Goal: Task Accomplishment & Management: Use online tool/utility

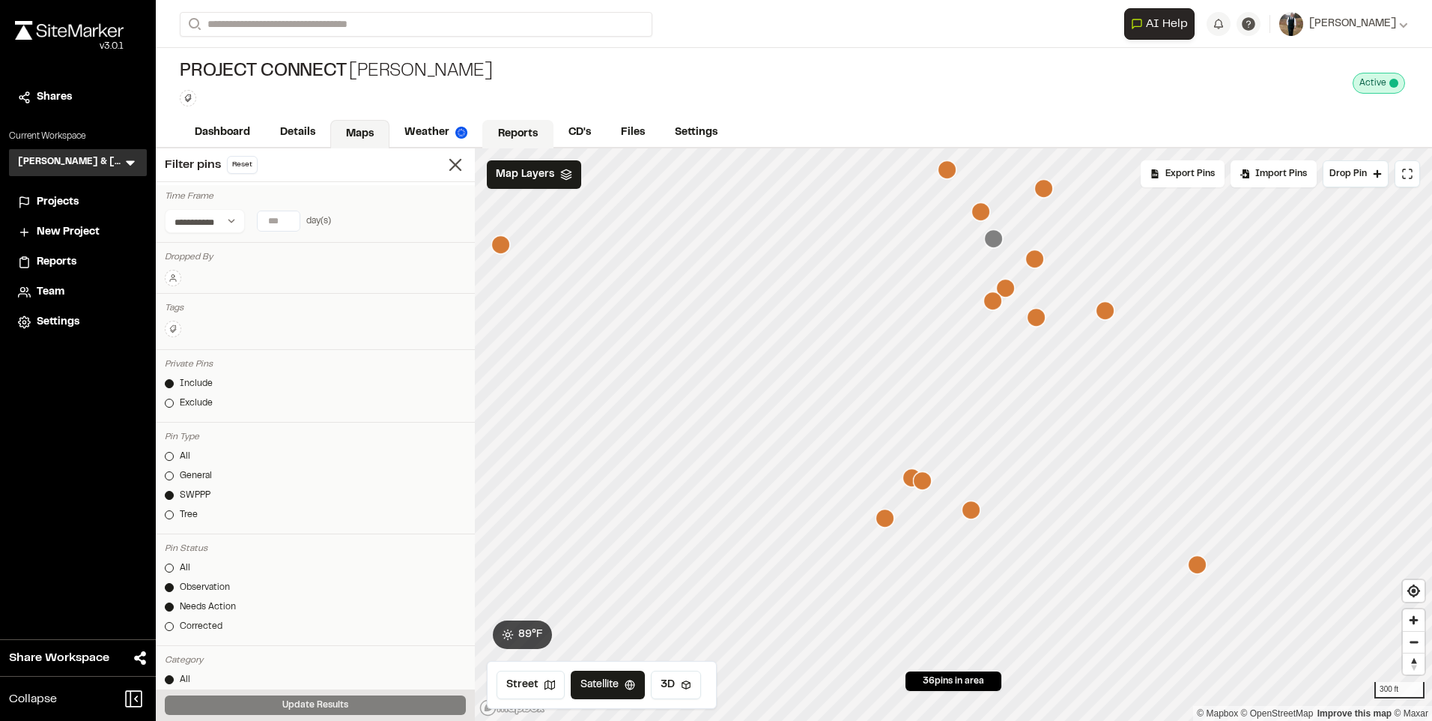
click at [510, 133] on link "Reports" at bounding box center [517, 134] width 71 height 28
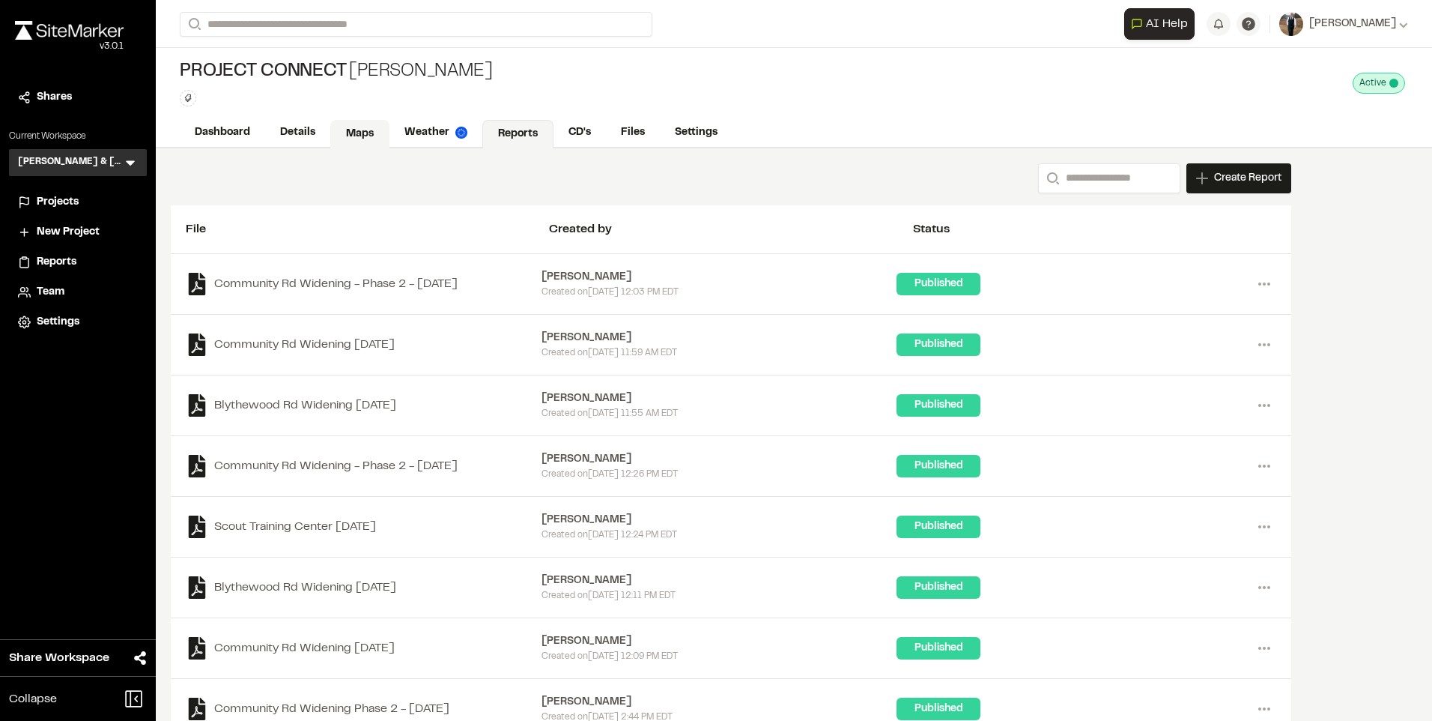
click at [351, 126] on link "Maps" at bounding box center [359, 134] width 59 height 28
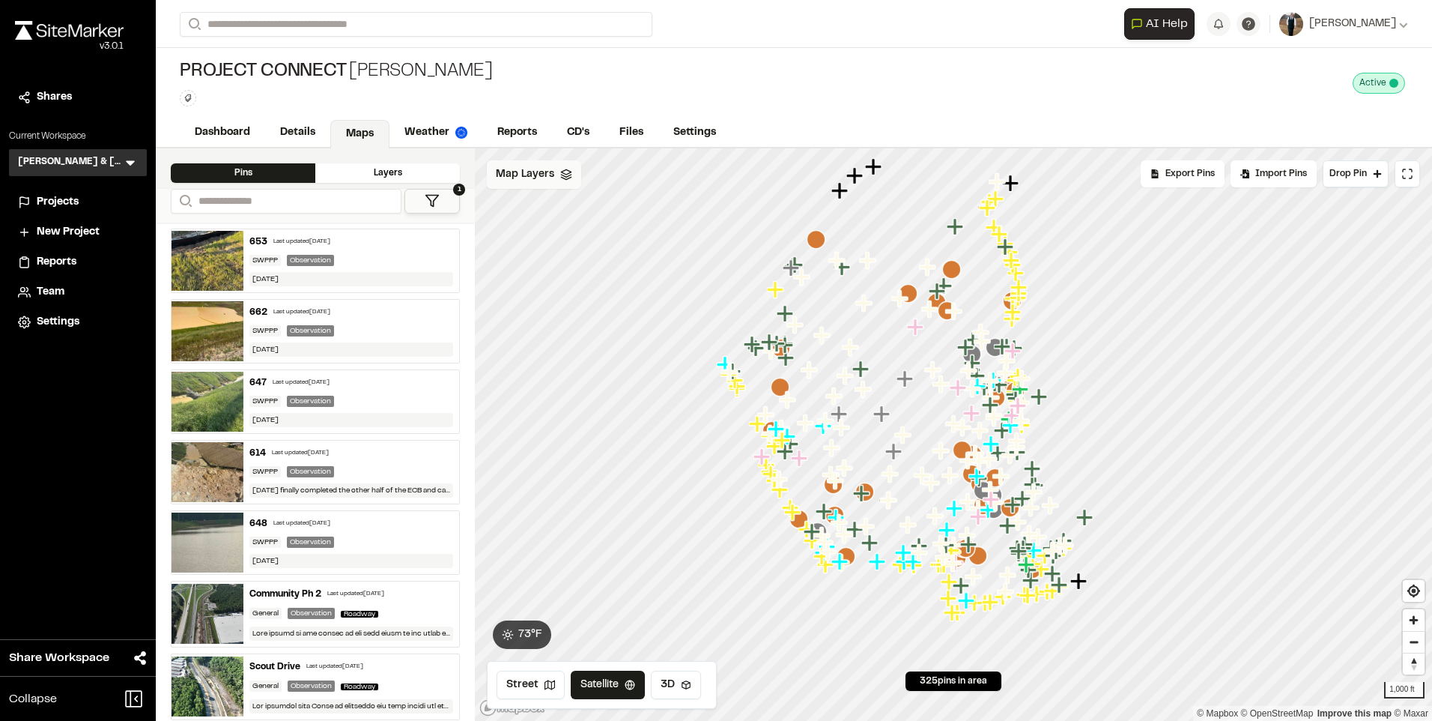
drag, startPoint x: 466, startPoint y: 184, endPoint x: 493, endPoint y: 186, distance: 27.1
click at [466, 184] on div "Pins Layers" at bounding box center [315, 168] width 319 height 40
click at [512, 181] on span "Map Layers" at bounding box center [525, 174] width 58 height 16
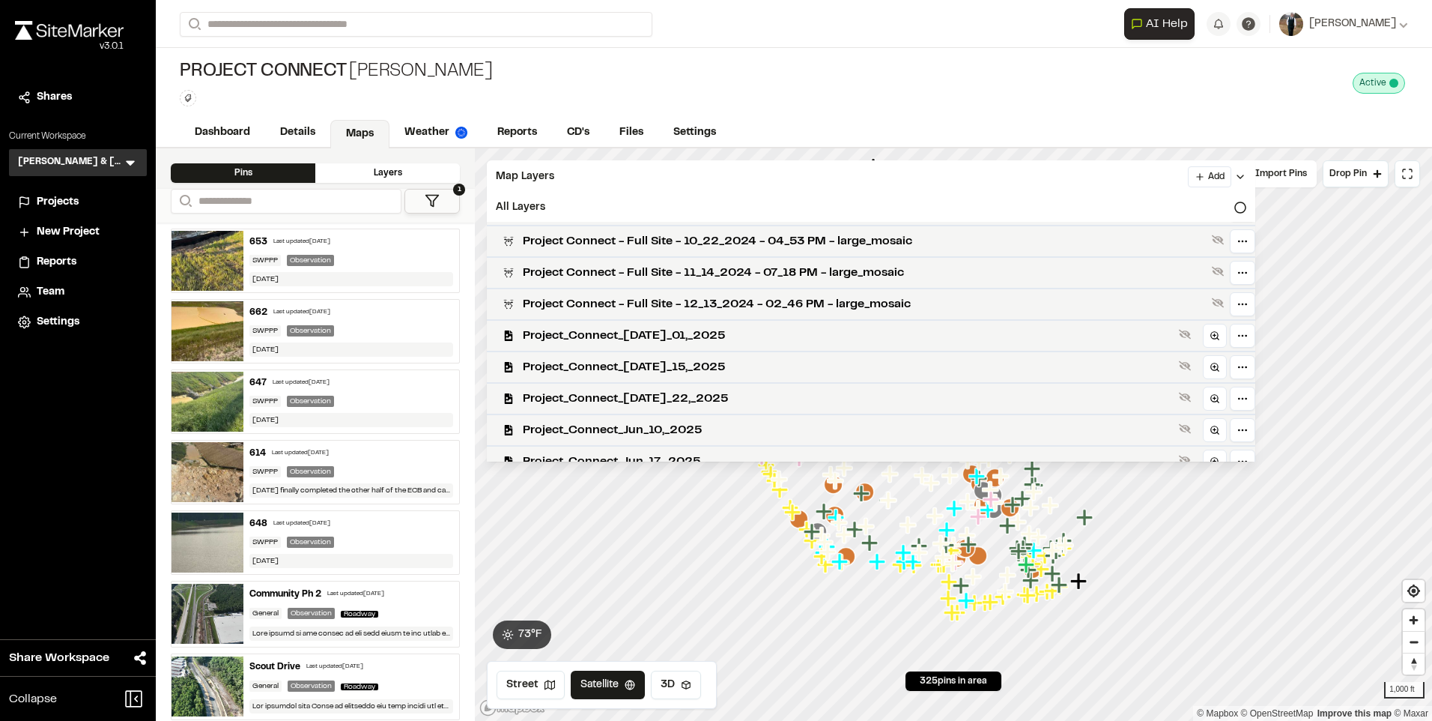
scroll to position [524, 0]
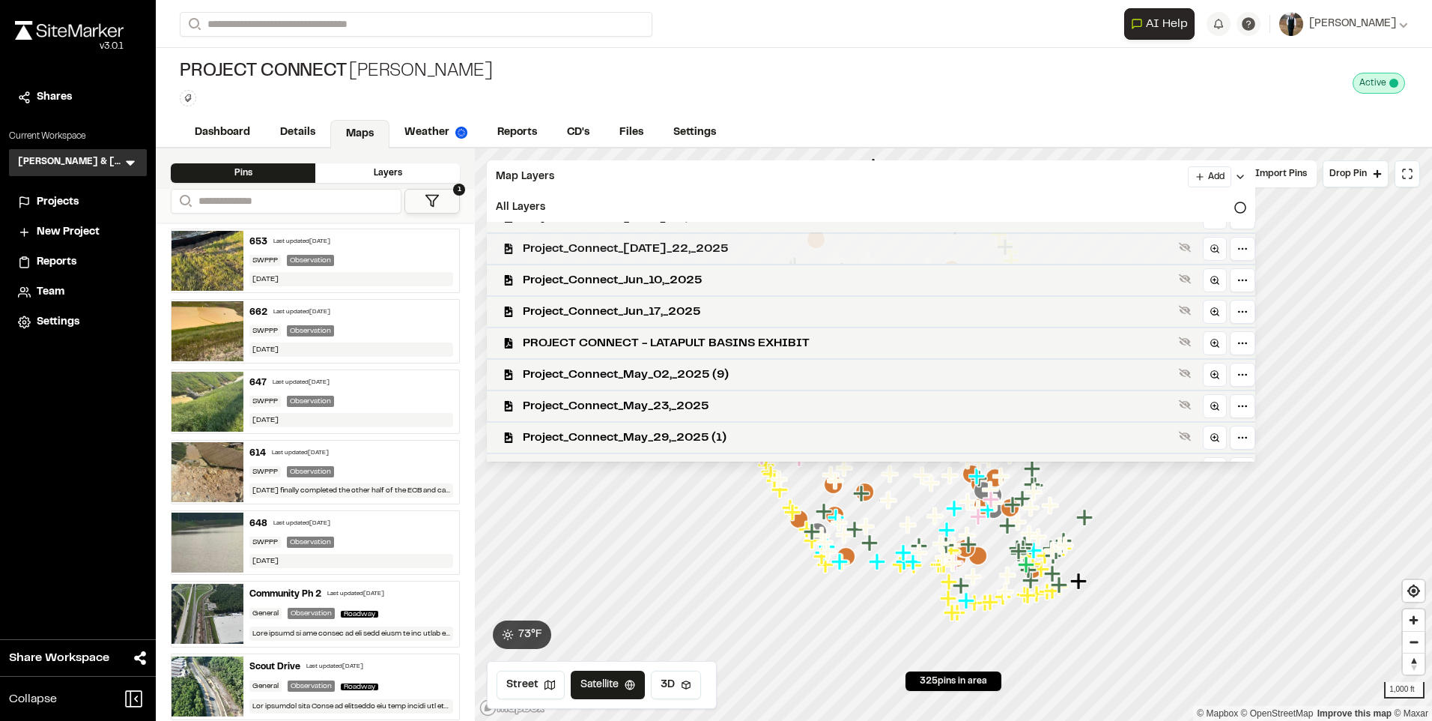
click at [664, 258] on div "Project_Connect_[DATE]_22,_2025" at bounding box center [865, 247] width 781 height 31
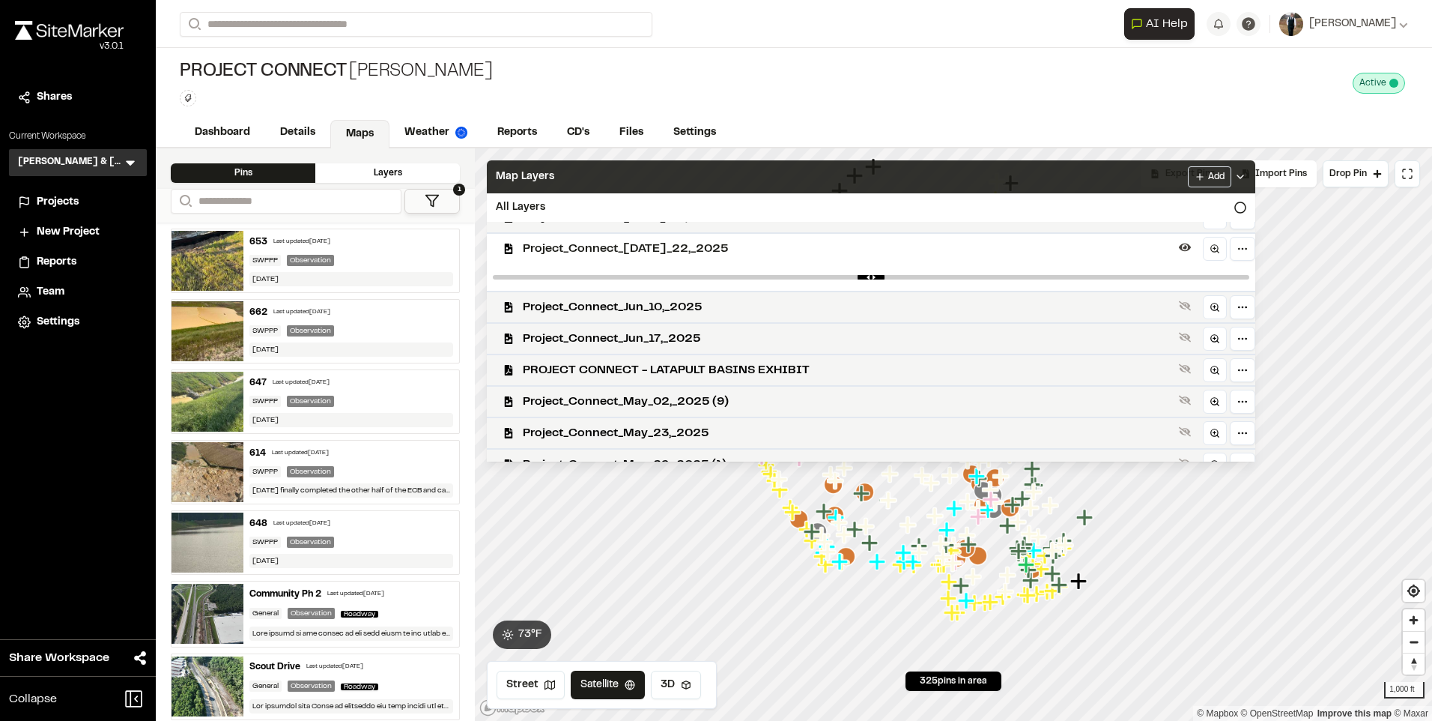
click at [678, 168] on div "Map Layers Add" at bounding box center [871, 176] width 769 height 33
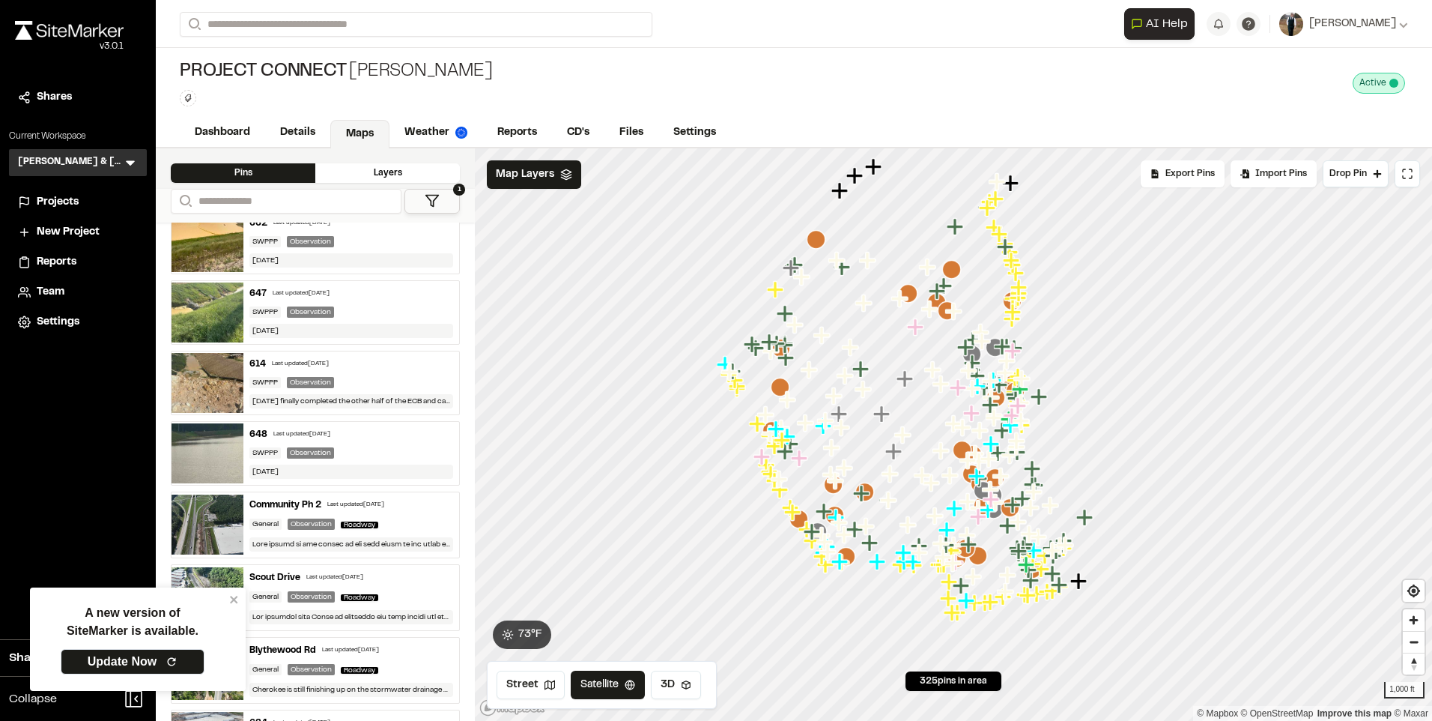
scroll to position [225, 0]
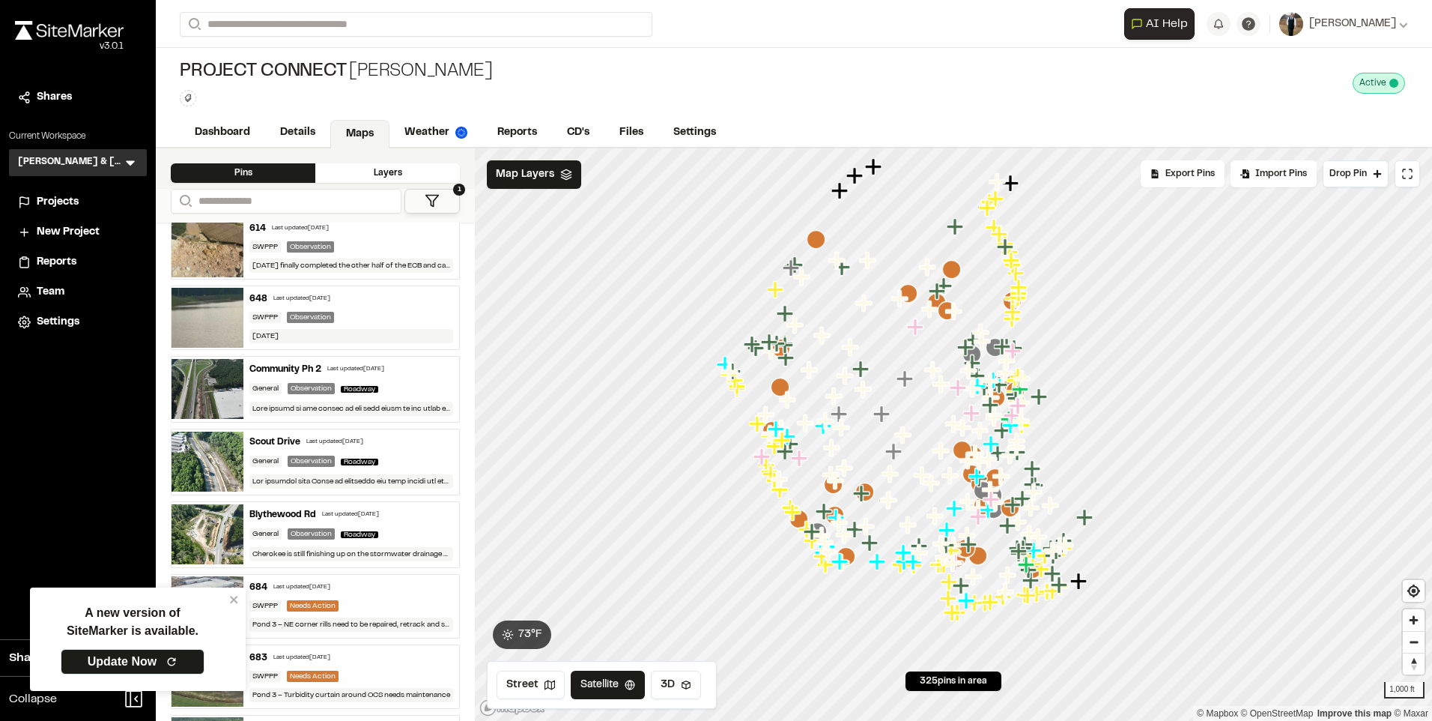
click at [369, 230] on div "614 Last updated [DATE]" at bounding box center [351, 228] width 204 height 13
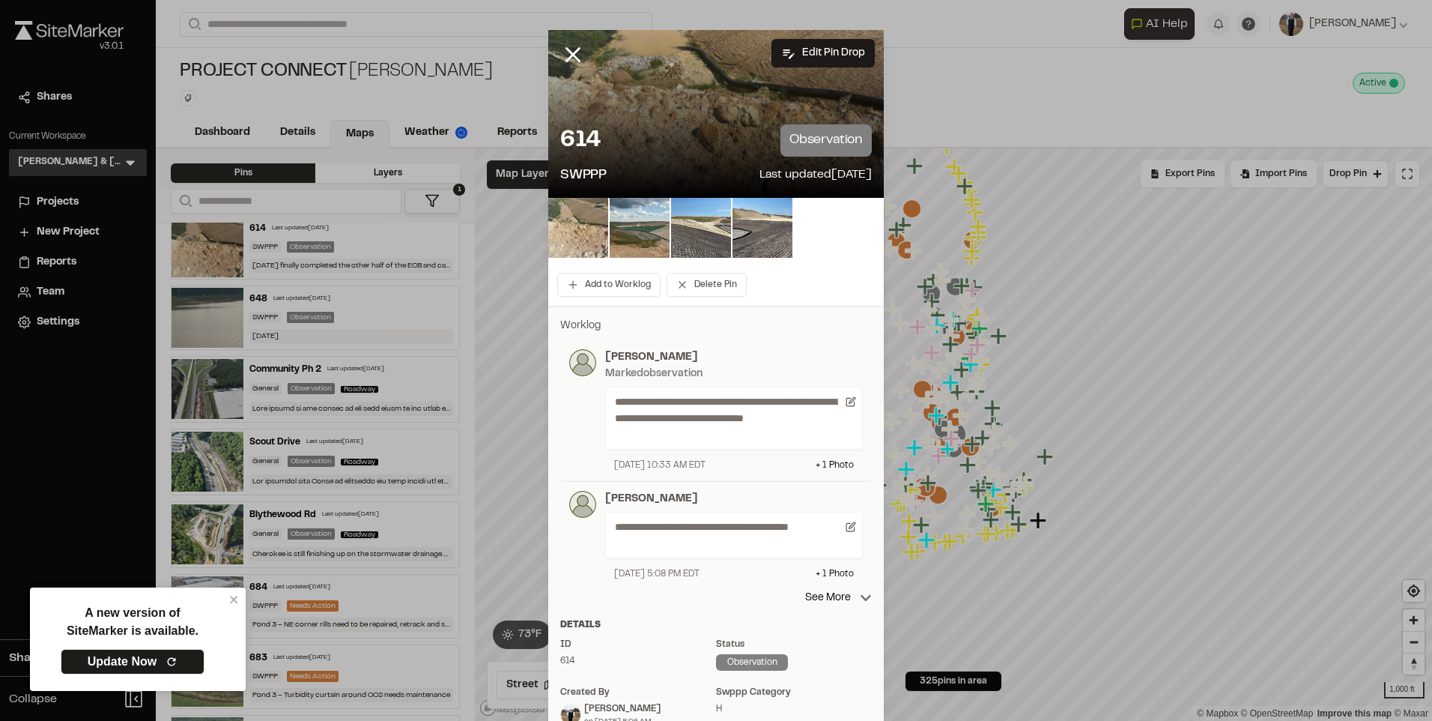
click at [577, 246] on img at bounding box center [578, 228] width 60 height 60
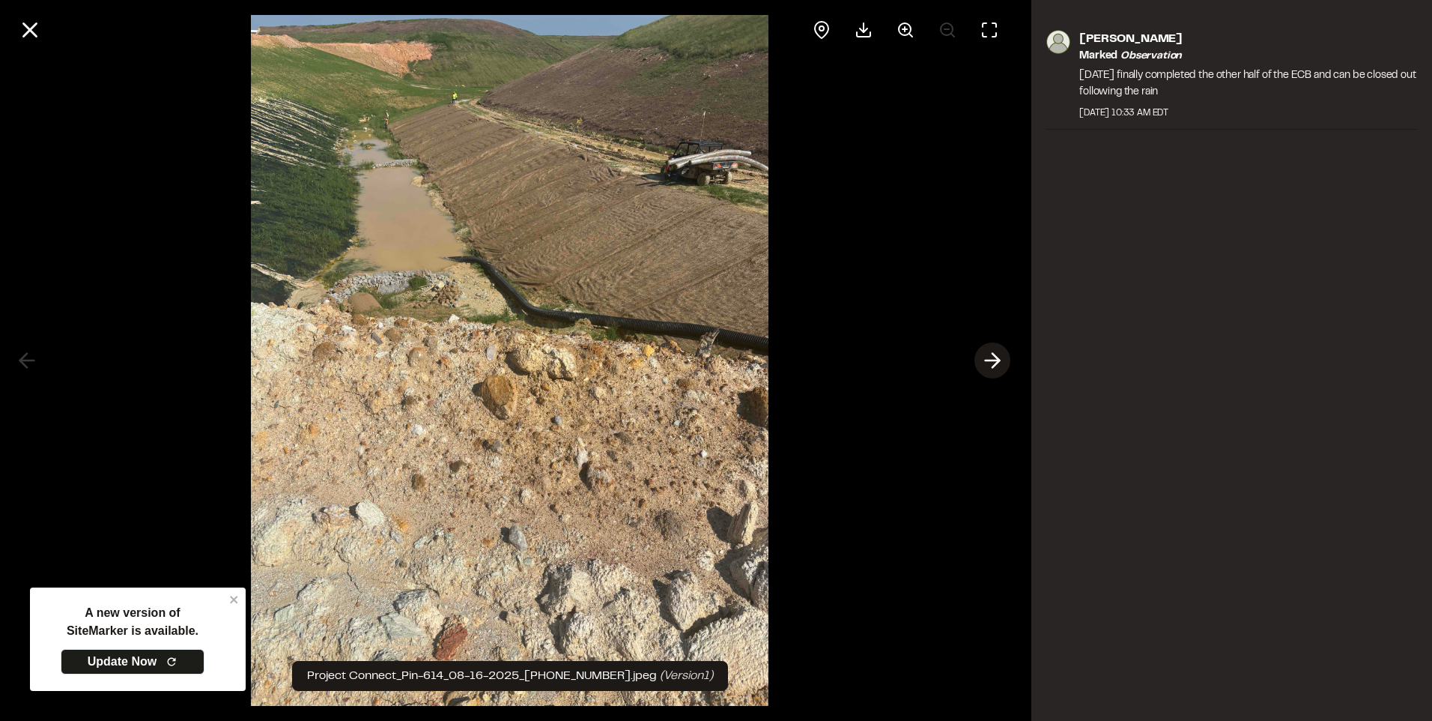
click at [993, 359] on icon at bounding box center [993, 360] width 24 height 25
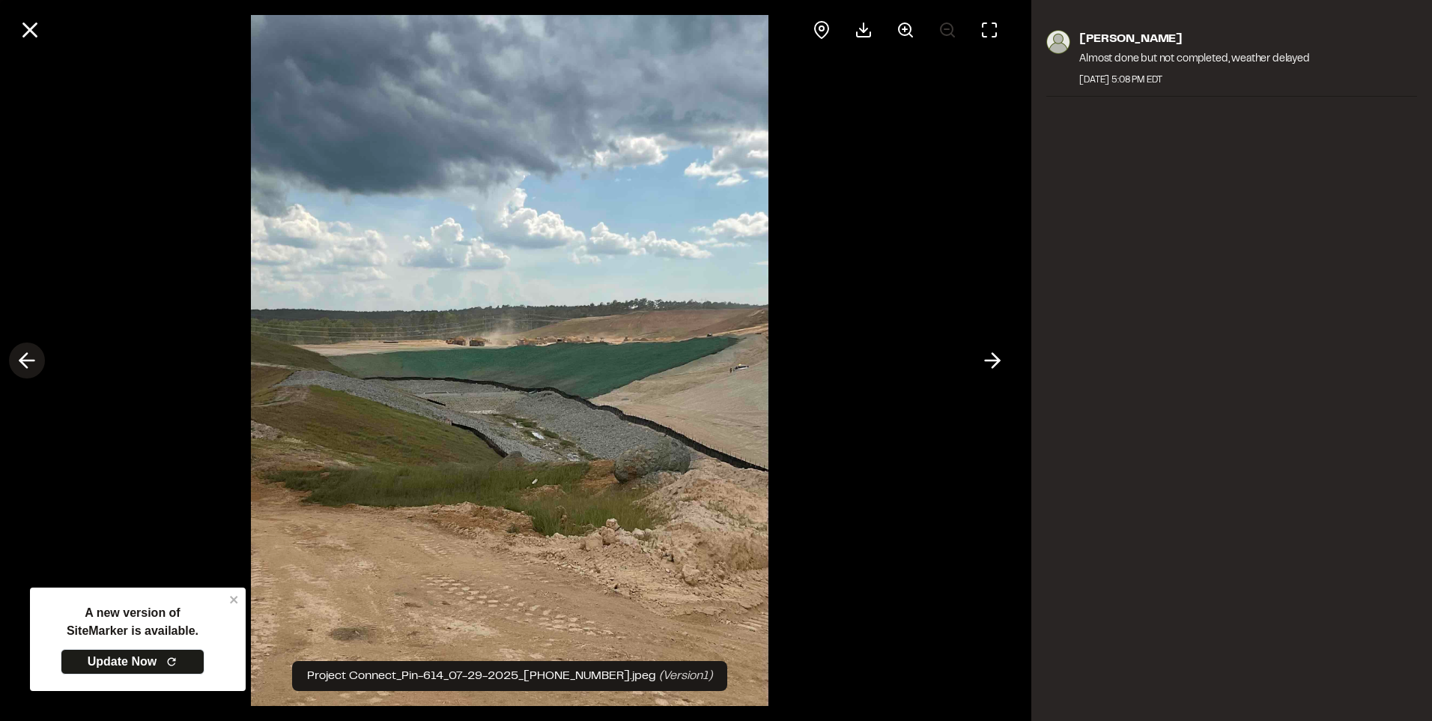
click at [32, 360] on line at bounding box center [27, 360] width 14 height 0
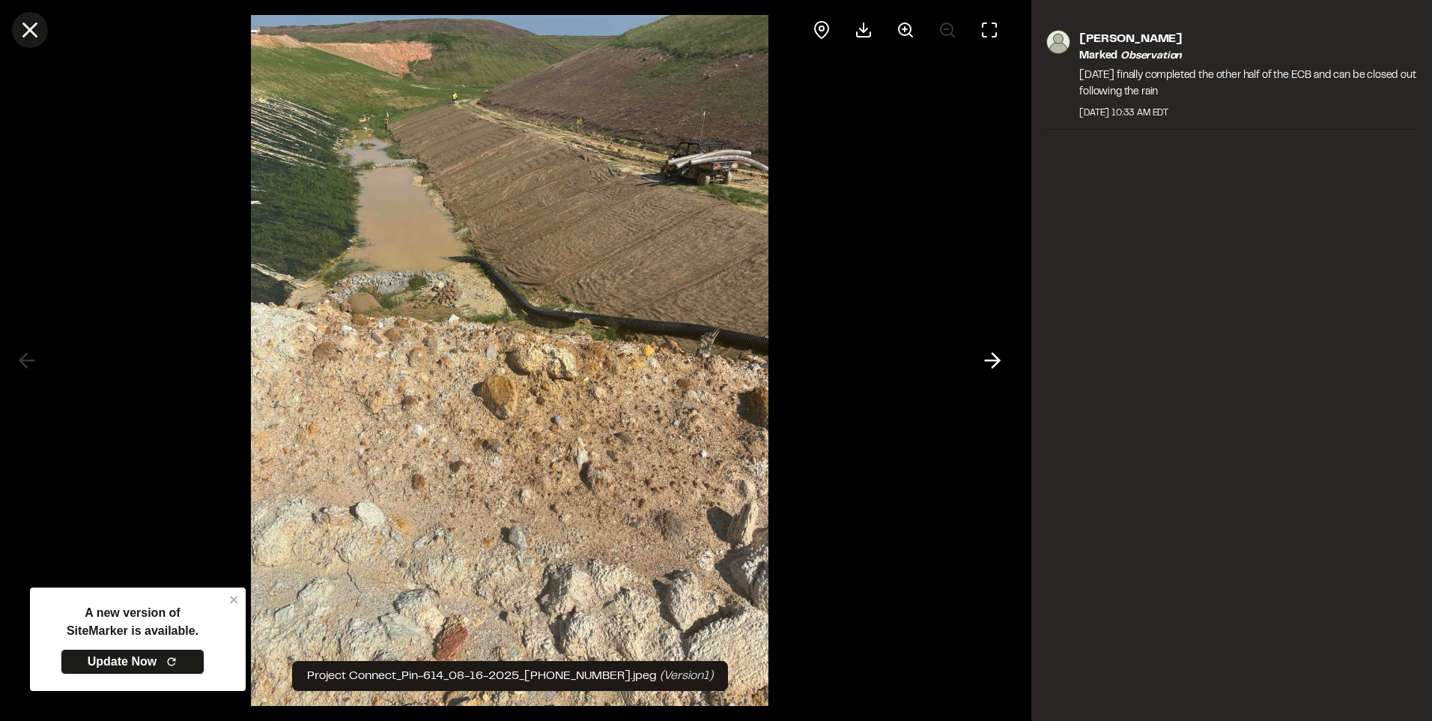
click at [25, 27] on line at bounding box center [30, 30] width 13 height 13
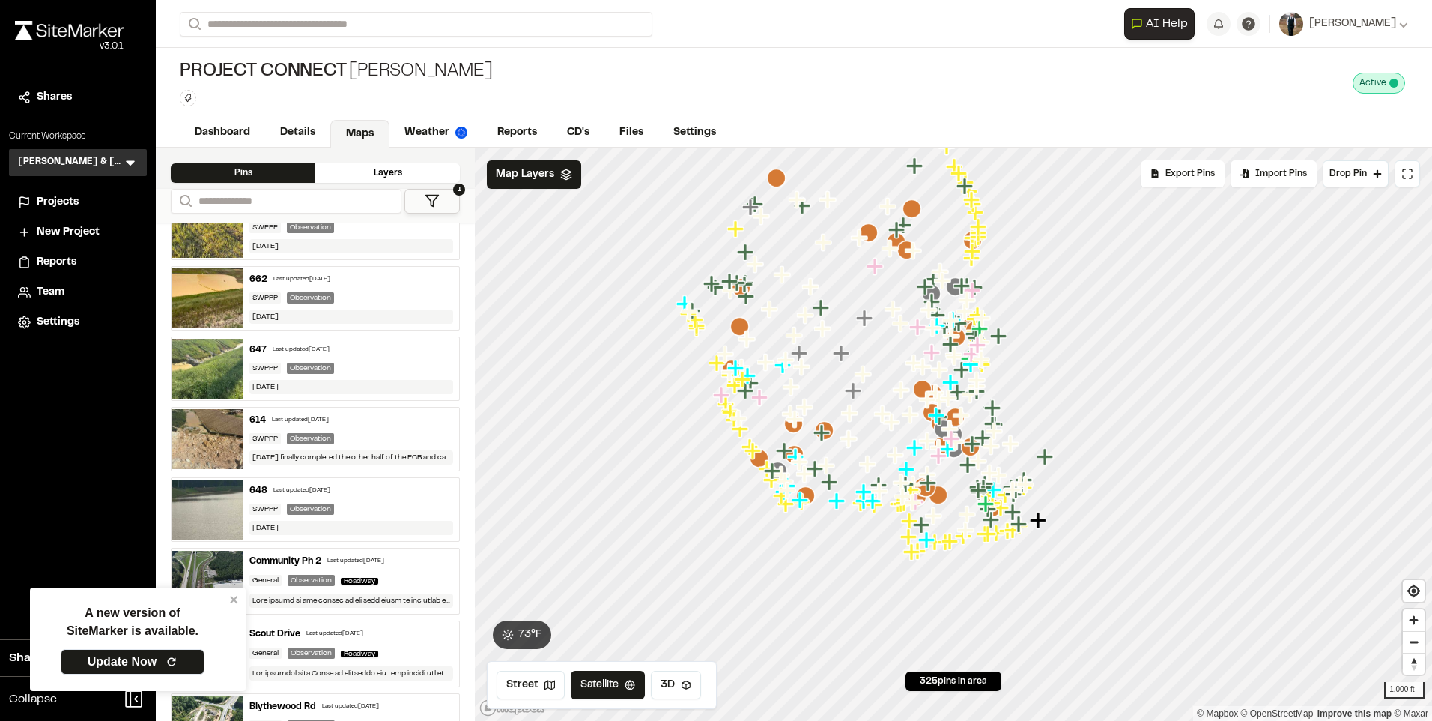
scroll to position [0, 0]
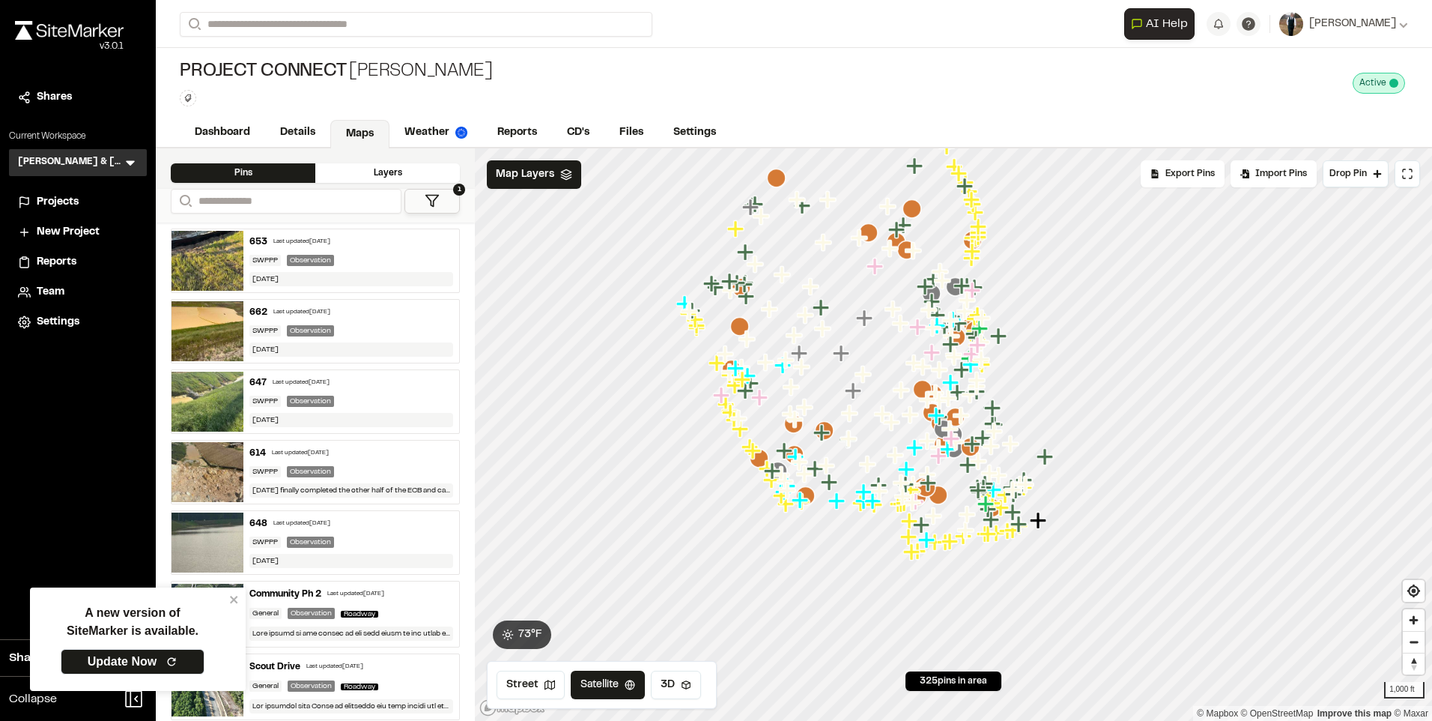
click at [306, 533] on div "648 Last updated [DATE] SWPPP Observation [DATE]" at bounding box center [351, 542] width 216 height 63
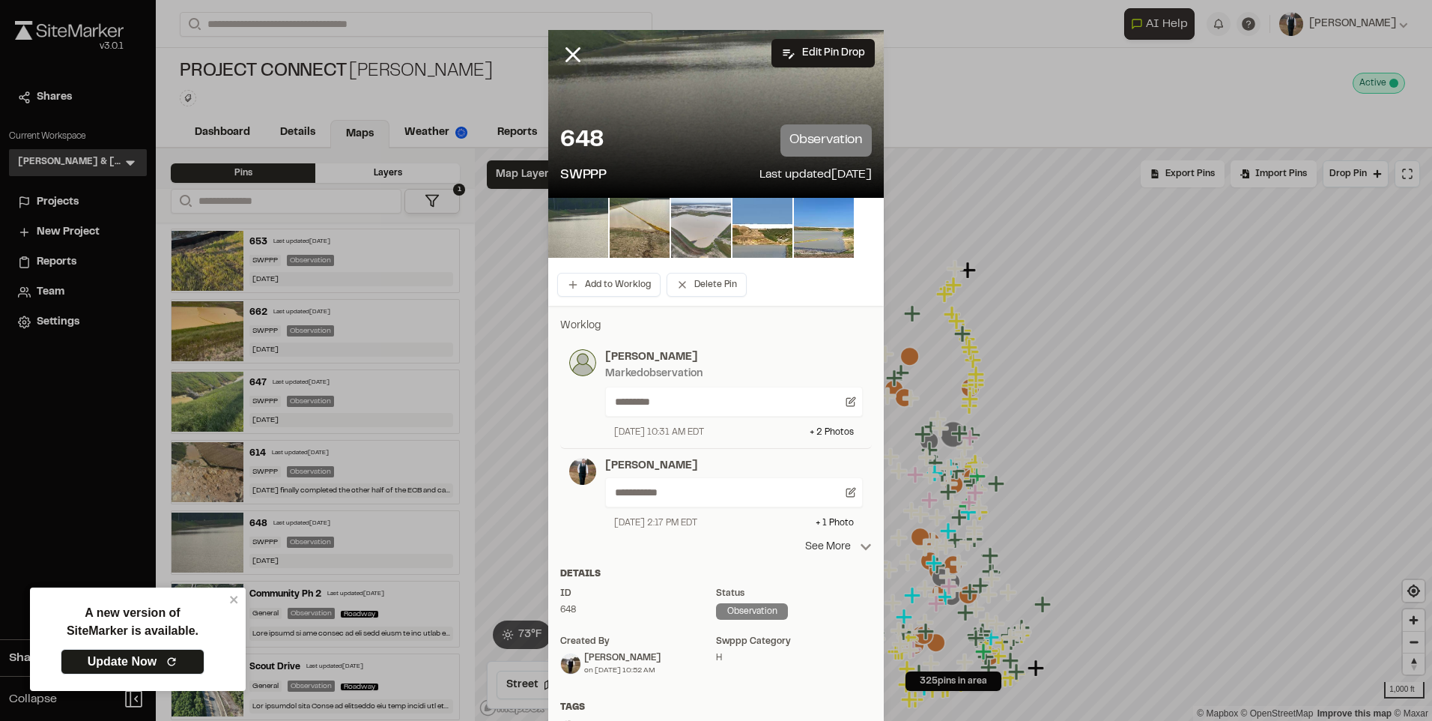
click at [840, 543] on p "See More" at bounding box center [838, 547] width 67 height 16
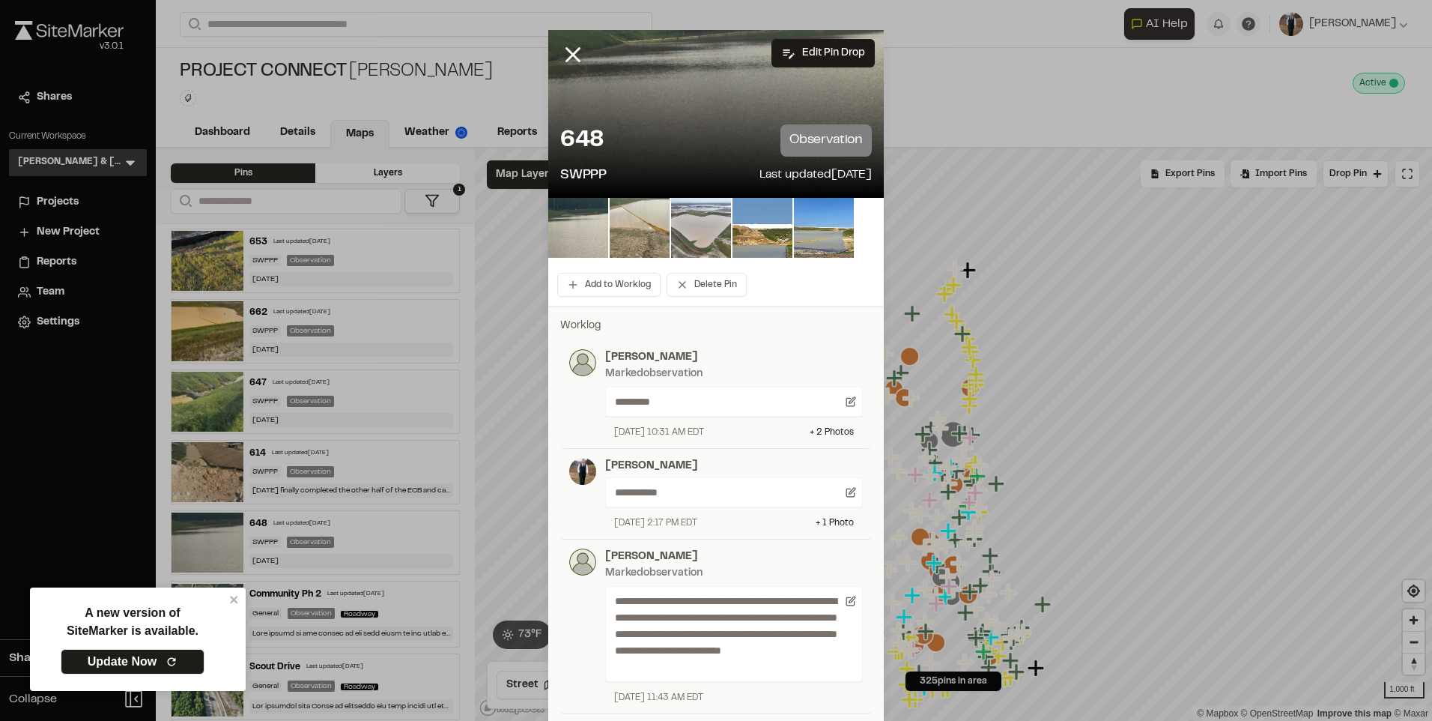
click at [628, 219] on img at bounding box center [640, 228] width 60 height 60
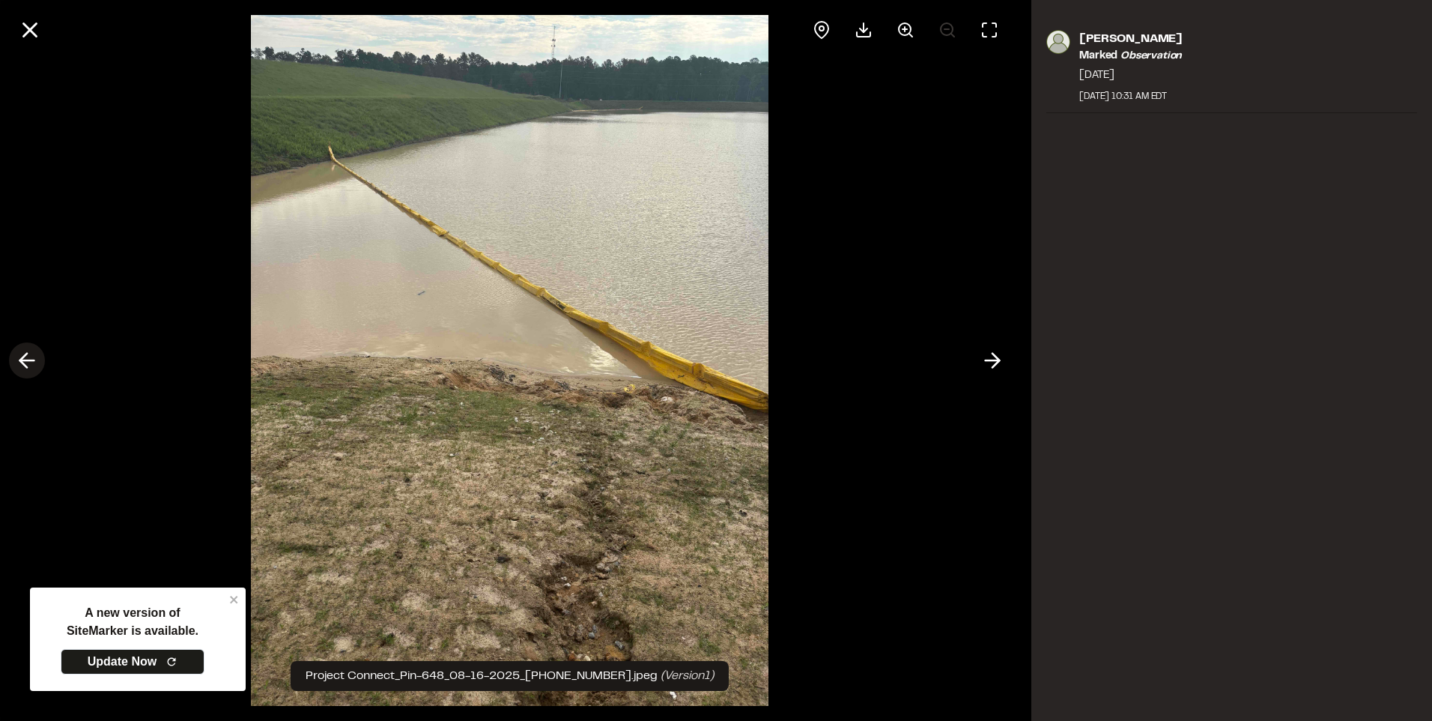
click at [21, 353] on icon at bounding box center [27, 360] width 24 height 25
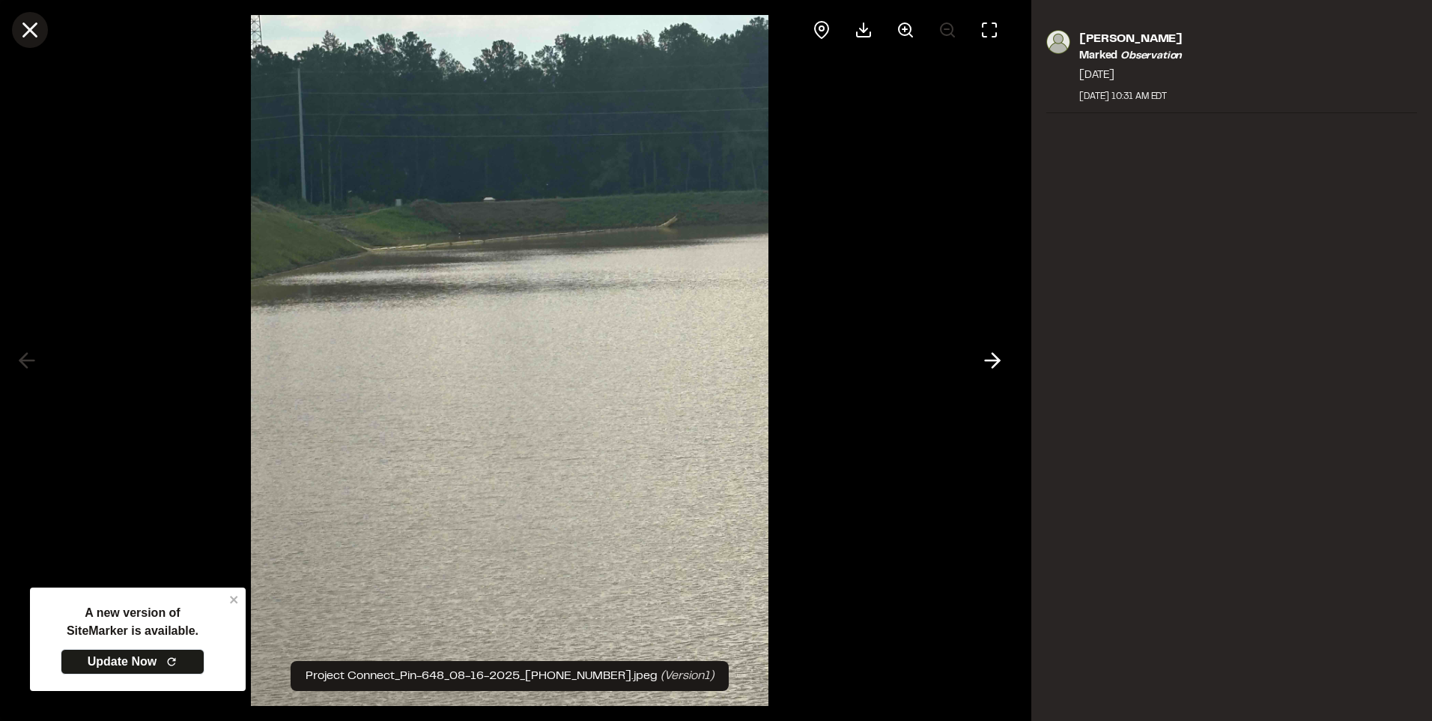
click at [26, 31] on icon at bounding box center [29, 29] width 25 height 25
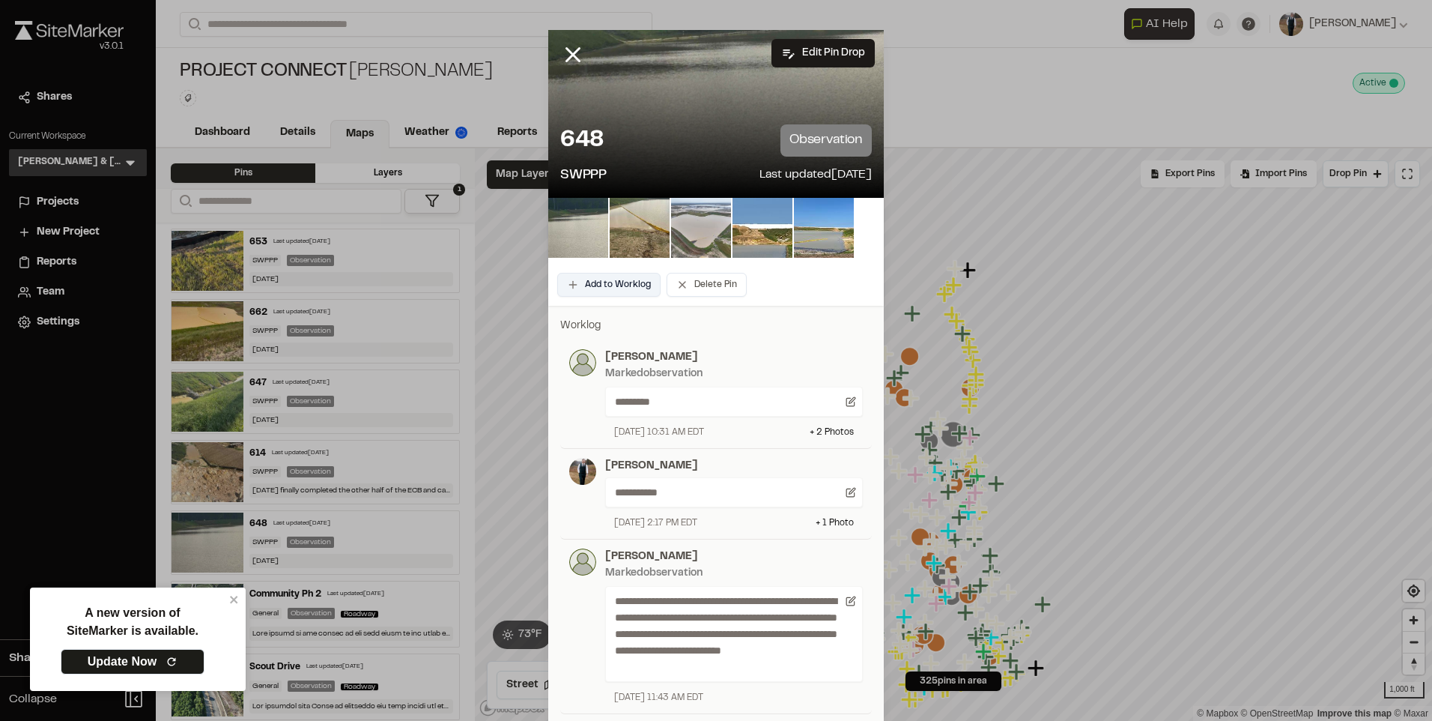
click at [614, 278] on button "Add to Worklog" at bounding box center [608, 285] width 103 height 24
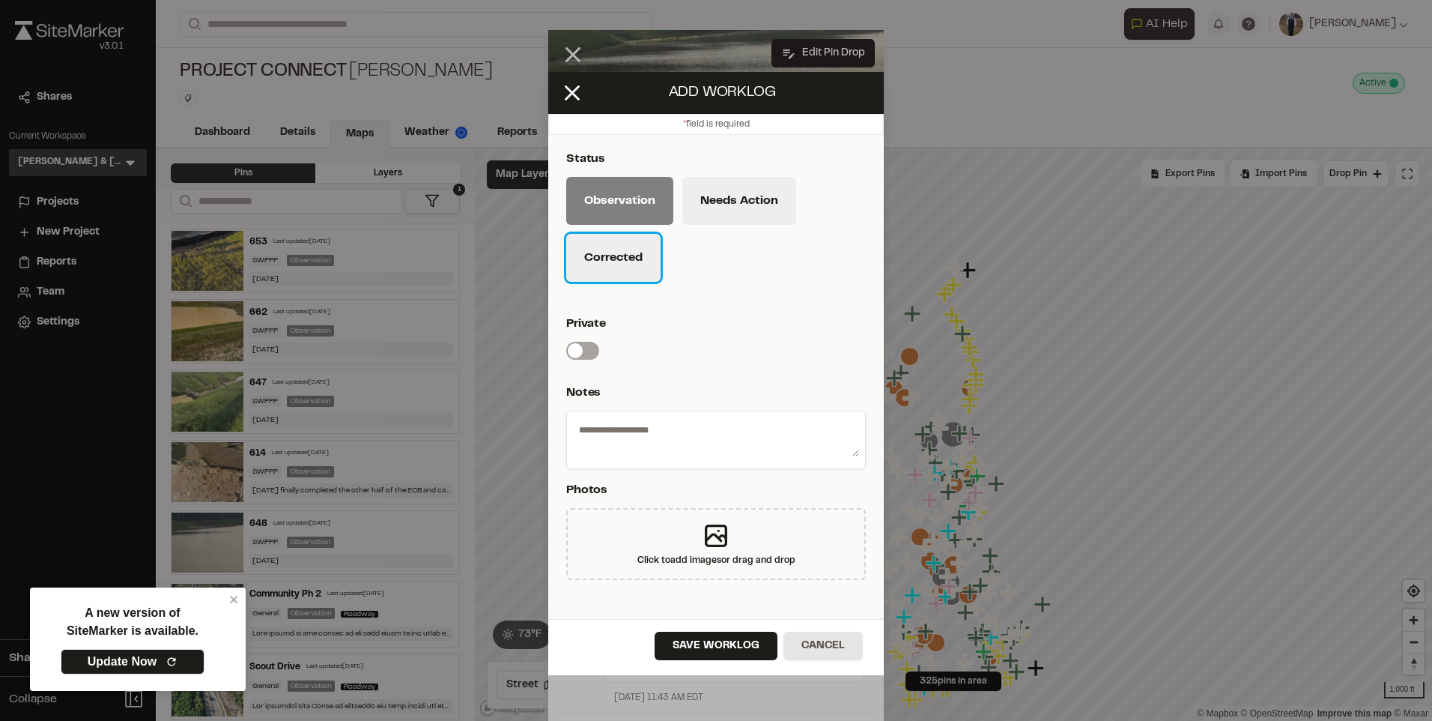
click at [626, 254] on button "Corrected" at bounding box center [613, 258] width 94 height 48
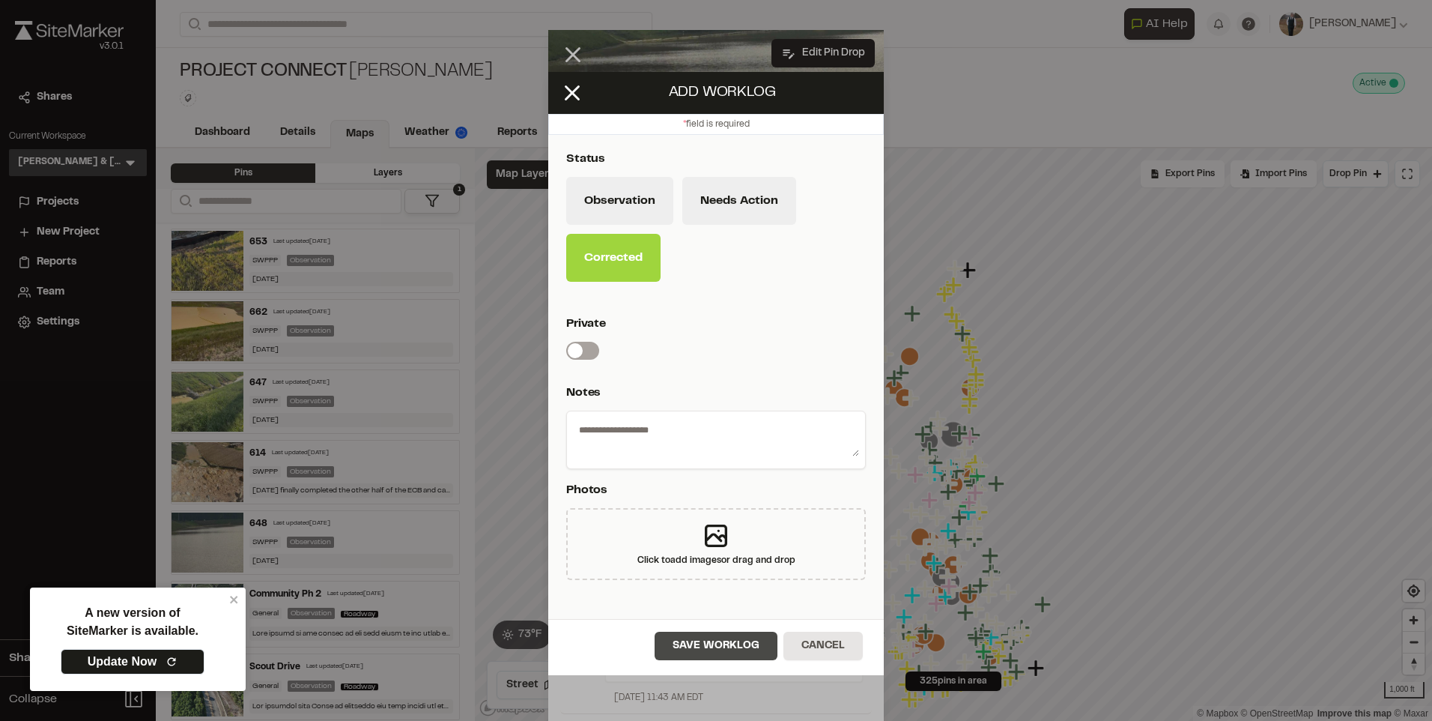
click at [697, 635] on button "Save Worklog" at bounding box center [716, 646] width 123 height 28
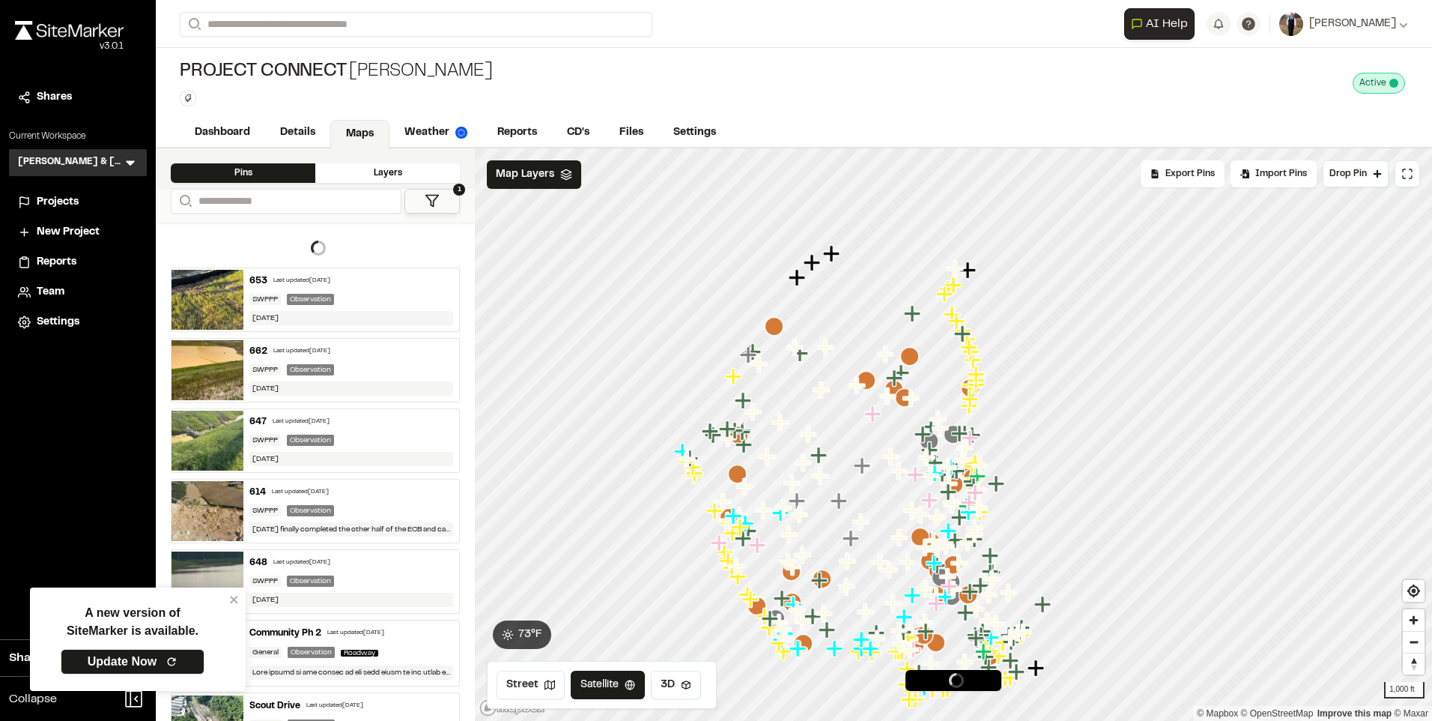
click at [370, 423] on div "647 Last updated [DATE]" at bounding box center [351, 421] width 204 height 13
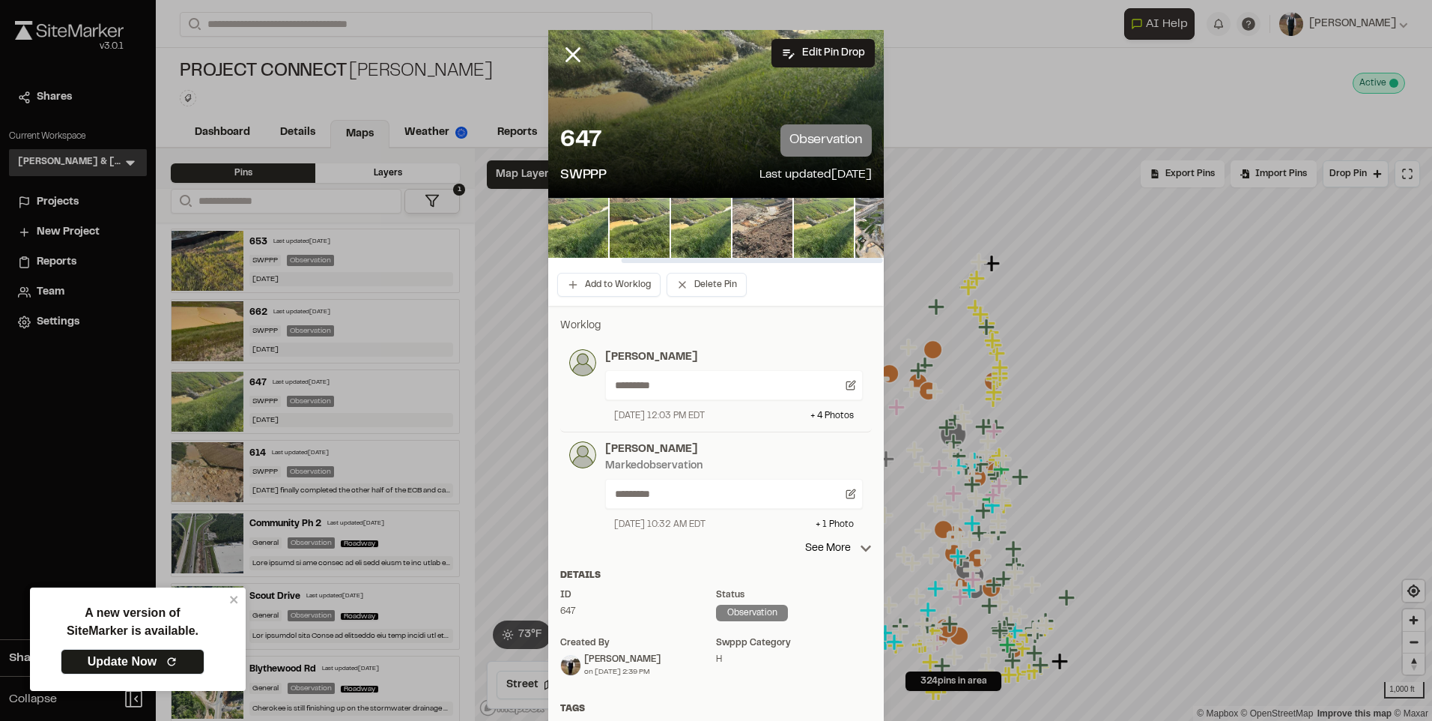
scroll to position [0, 93]
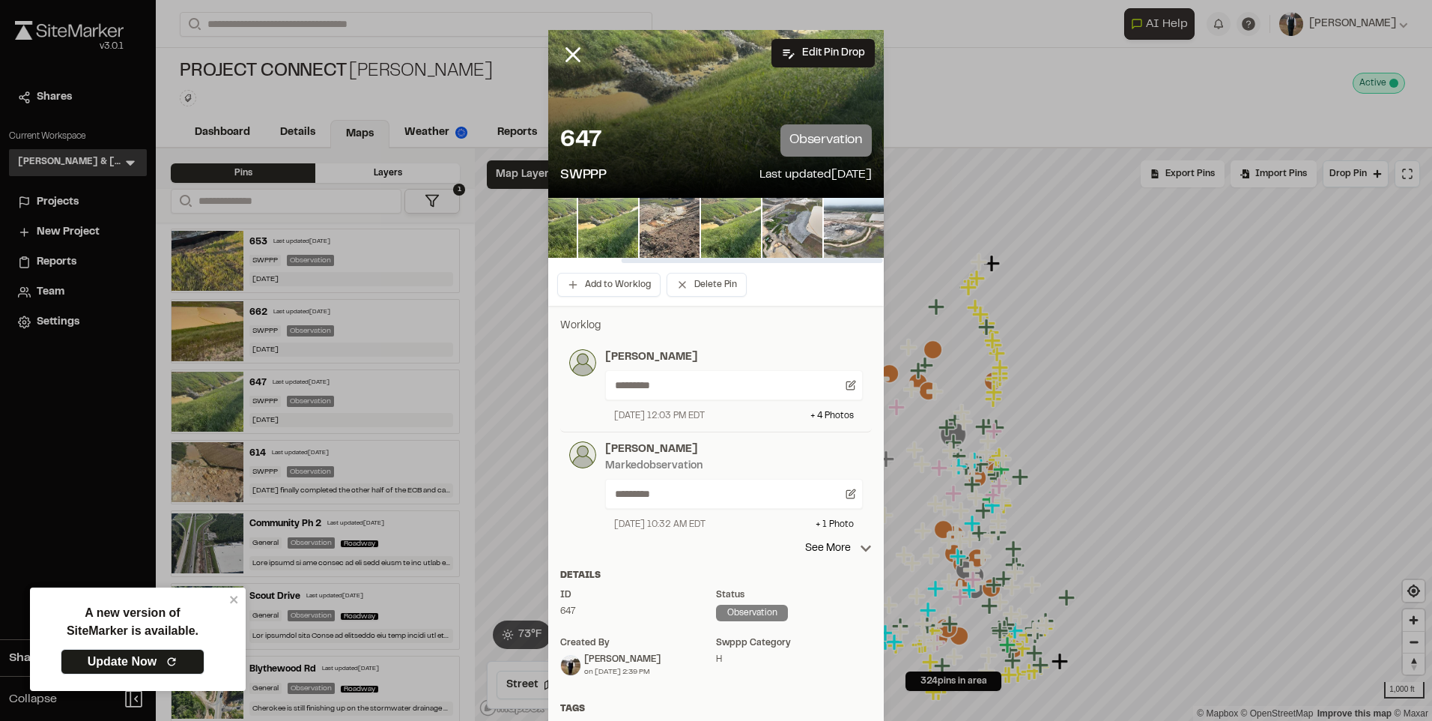
drag, startPoint x: 763, startPoint y: 258, endPoint x: 843, endPoint y: 259, distance: 80.2
click at [843, 259] on div at bounding box center [752, 260] width 261 height 5
click at [795, 225] on img at bounding box center [793, 228] width 60 height 60
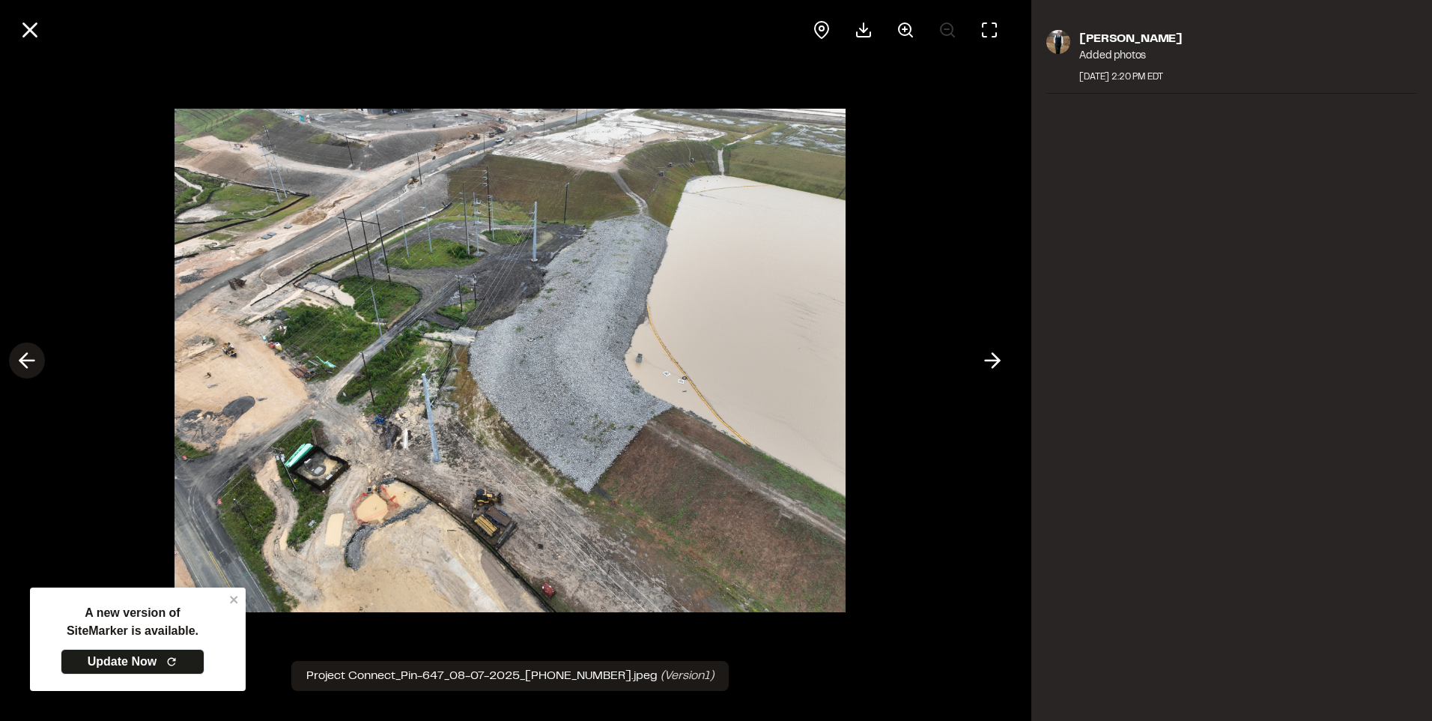
click at [25, 357] on icon at bounding box center [27, 360] width 24 height 25
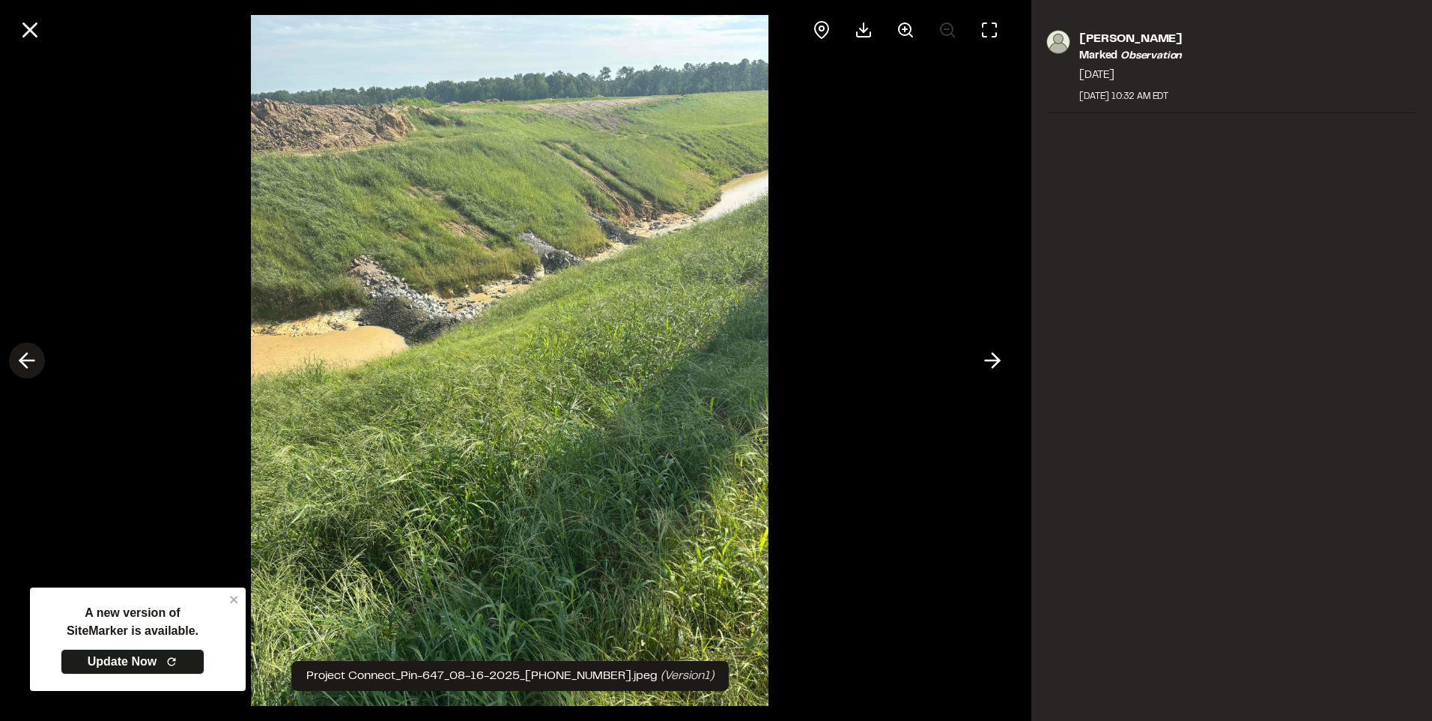
click at [25, 357] on icon at bounding box center [27, 360] width 24 height 25
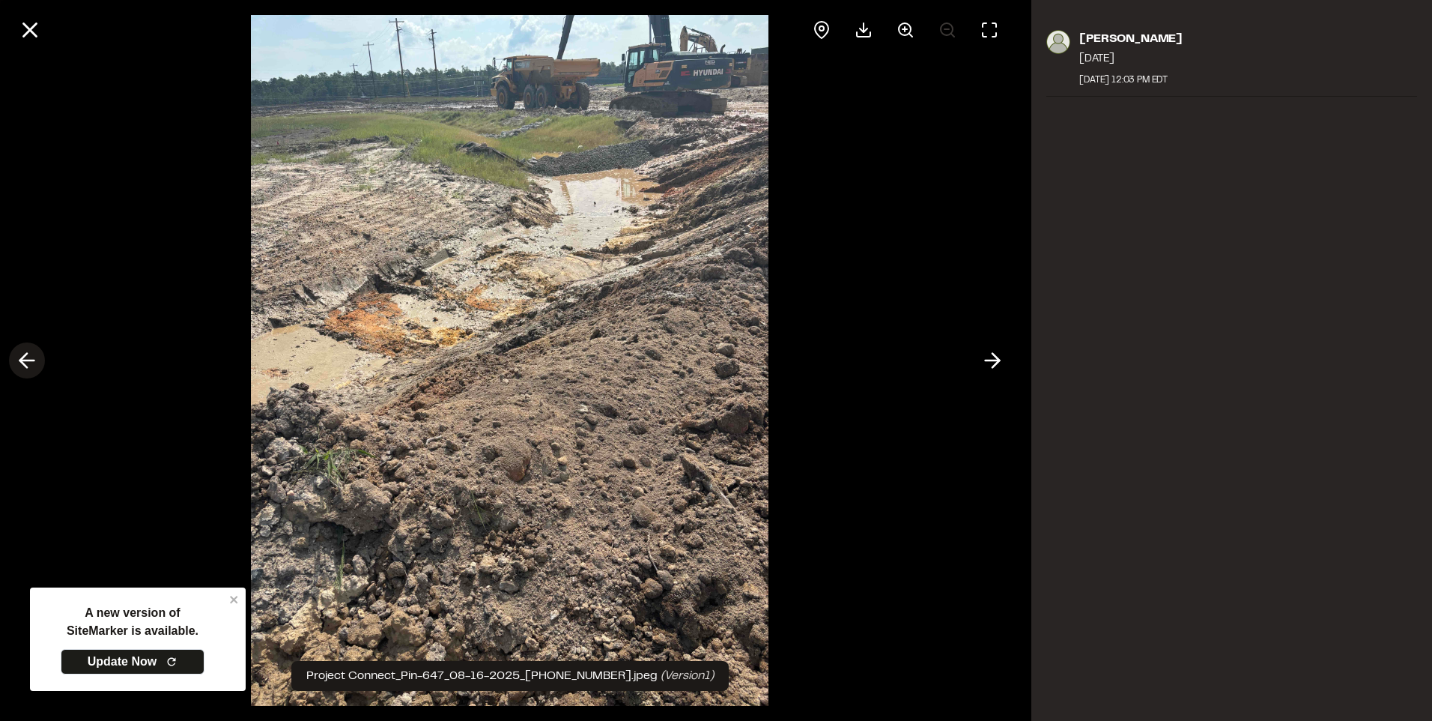
click at [25, 357] on icon at bounding box center [27, 360] width 24 height 25
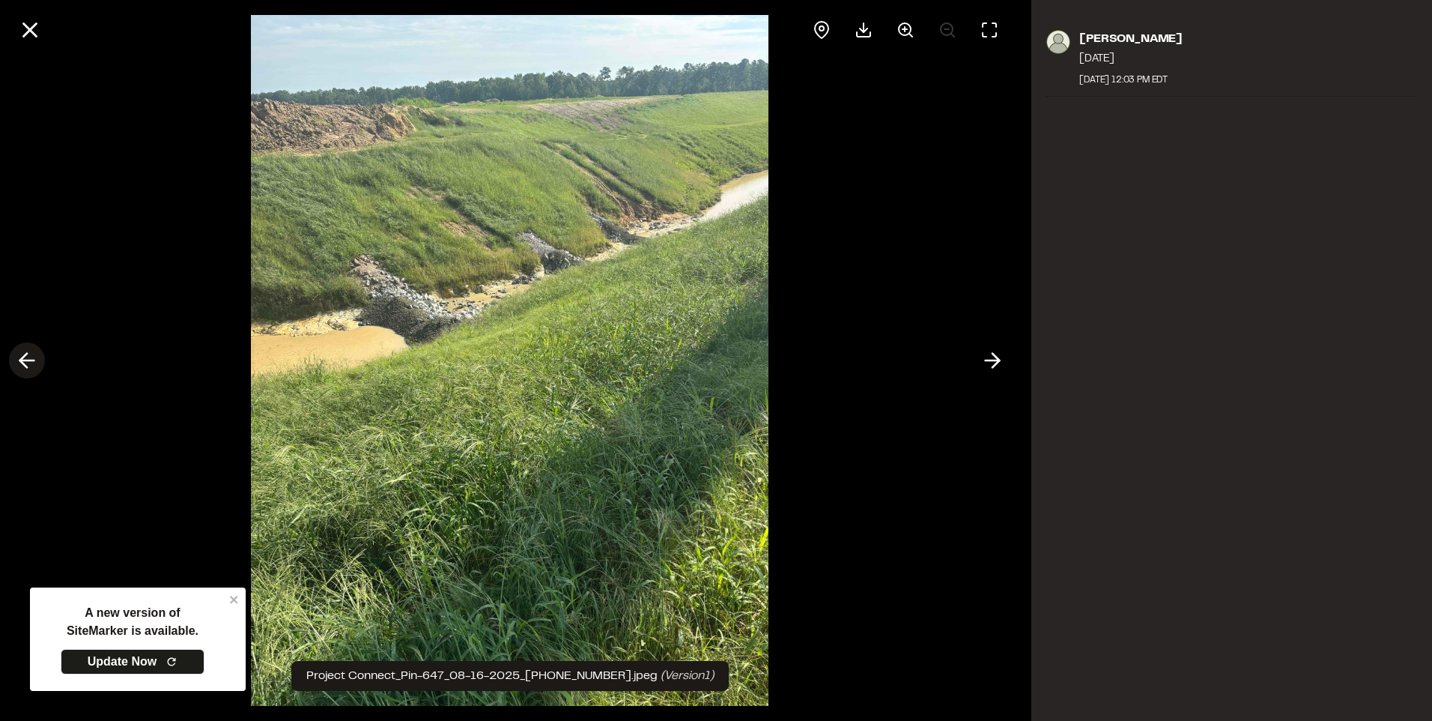
click at [25, 357] on icon at bounding box center [27, 360] width 24 height 25
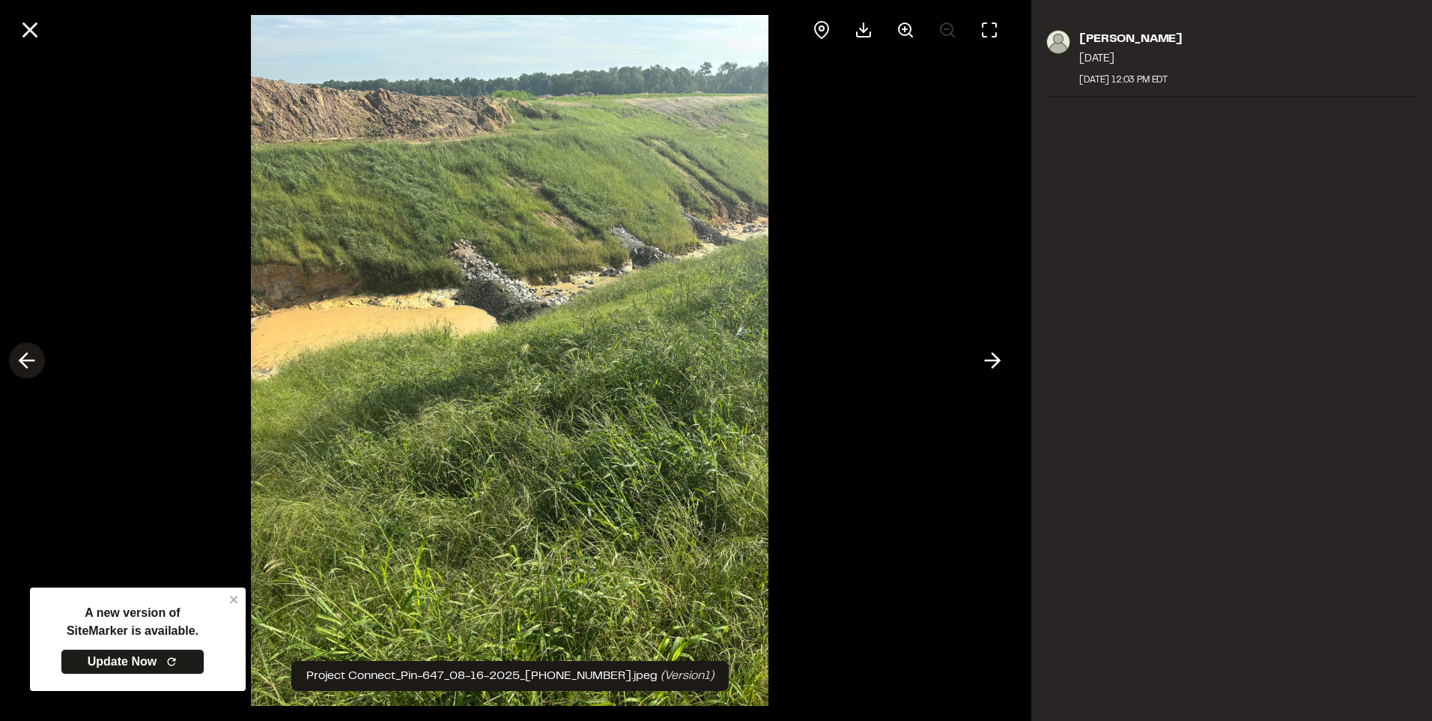
click at [25, 357] on icon at bounding box center [27, 360] width 24 height 25
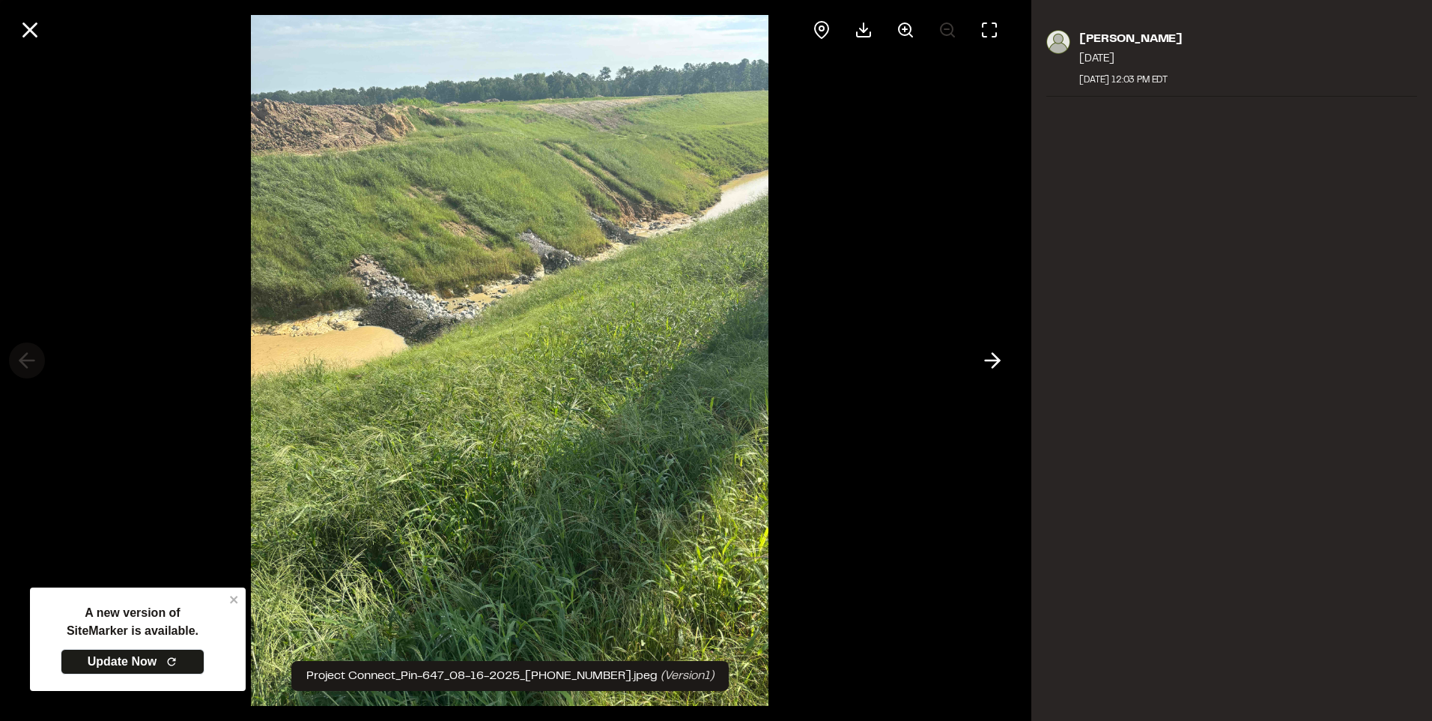
click at [25, 357] on div at bounding box center [510, 360] width 1020 height 721
click at [17, 36] on icon at bounding box center [29, 29] width 25 height 25
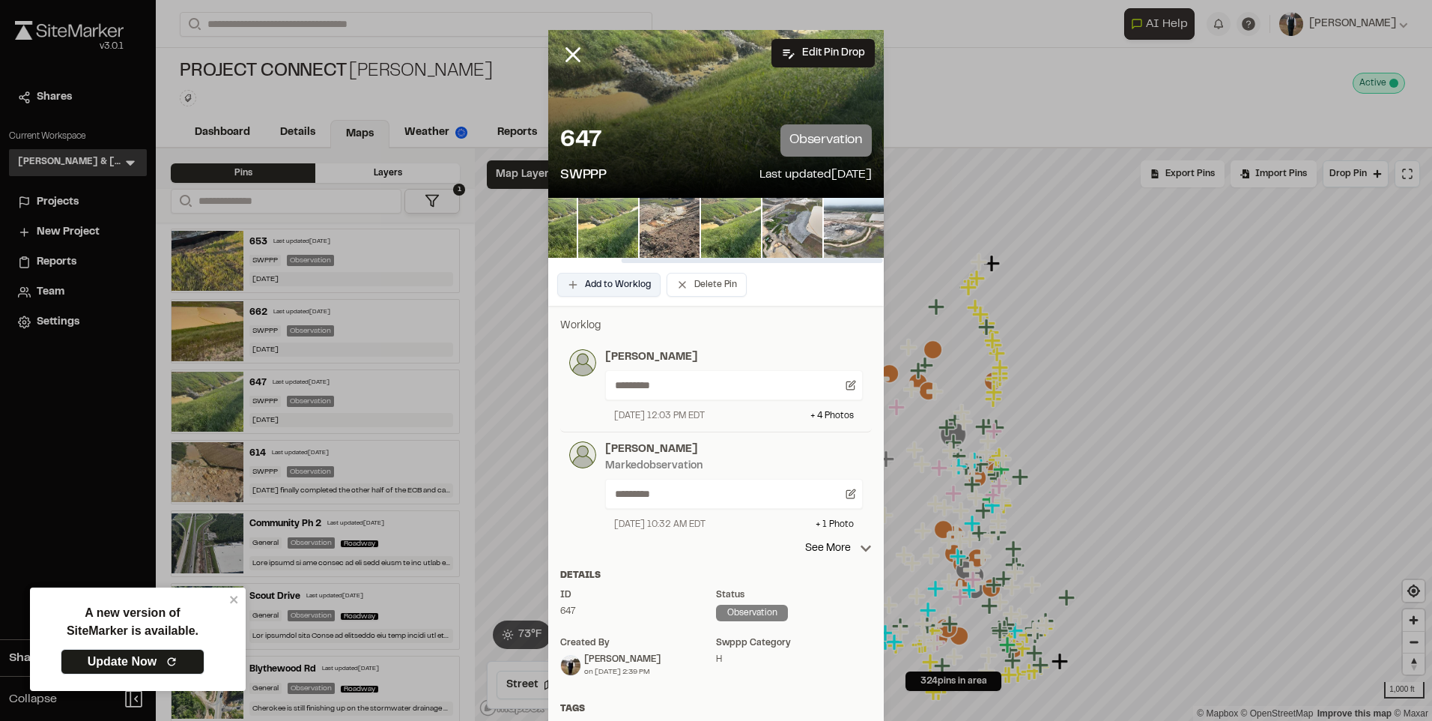
click at [585, 281] on button "Add to Worklog" at bounding box center [608, 285] width 103 height 24
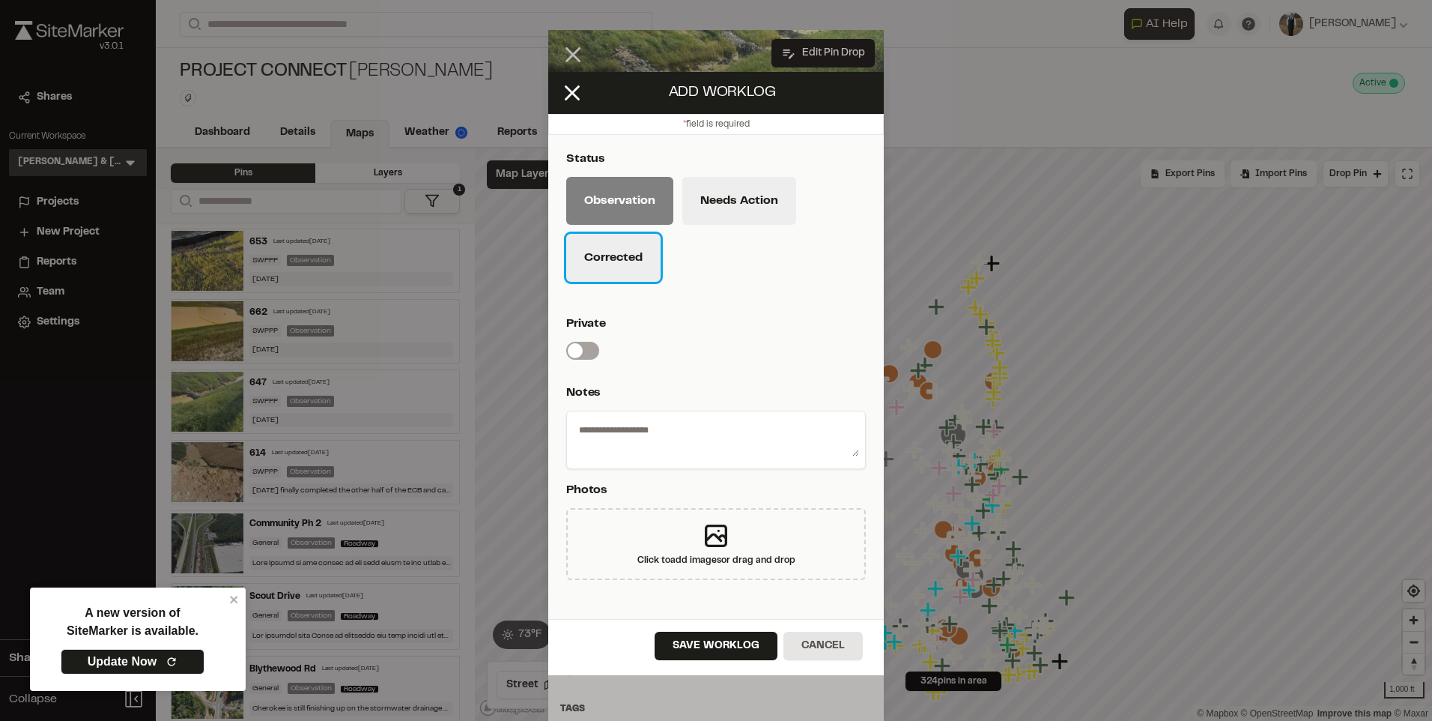
click at [609, 271] on button "Corrected" at bounding box center [613, 258] width 94 height 48
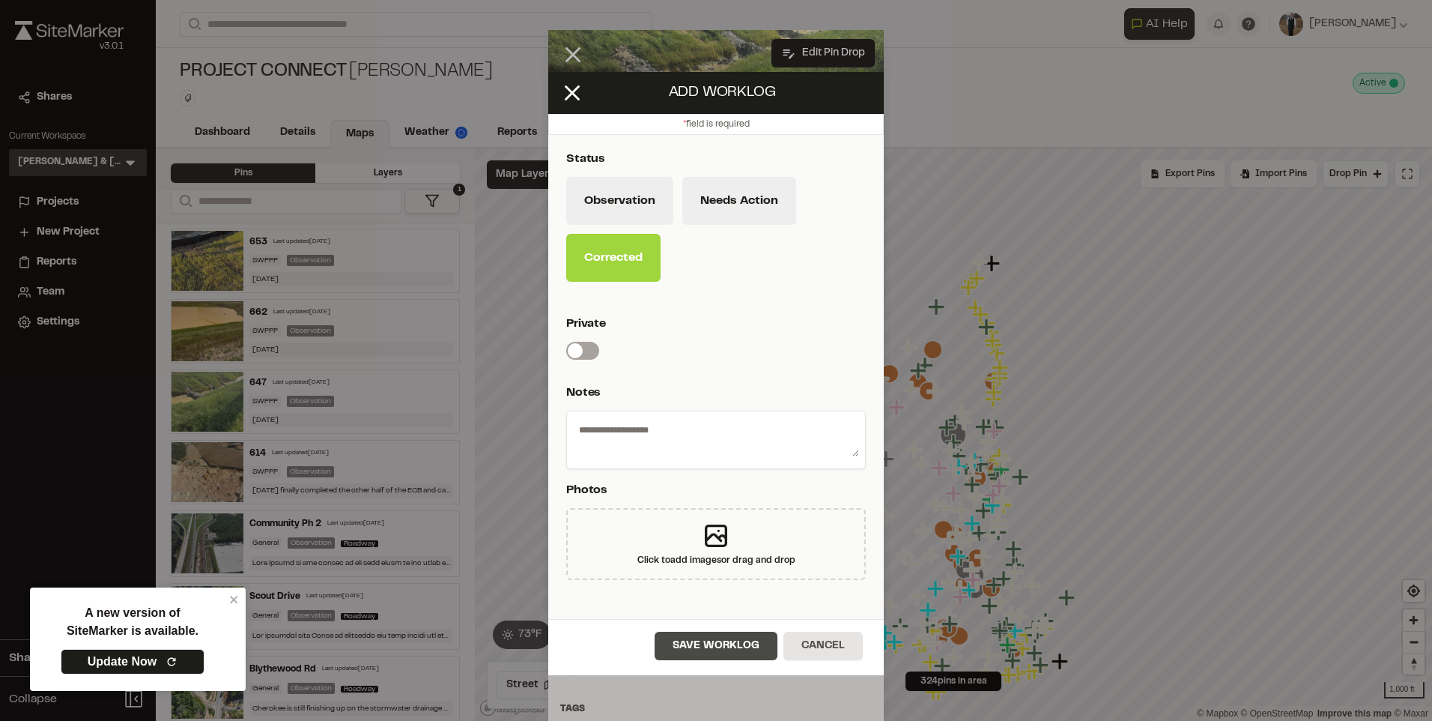
click at [691, 637] on button "Save Worklog" at bounding box center [716, 646] width 123 height 28
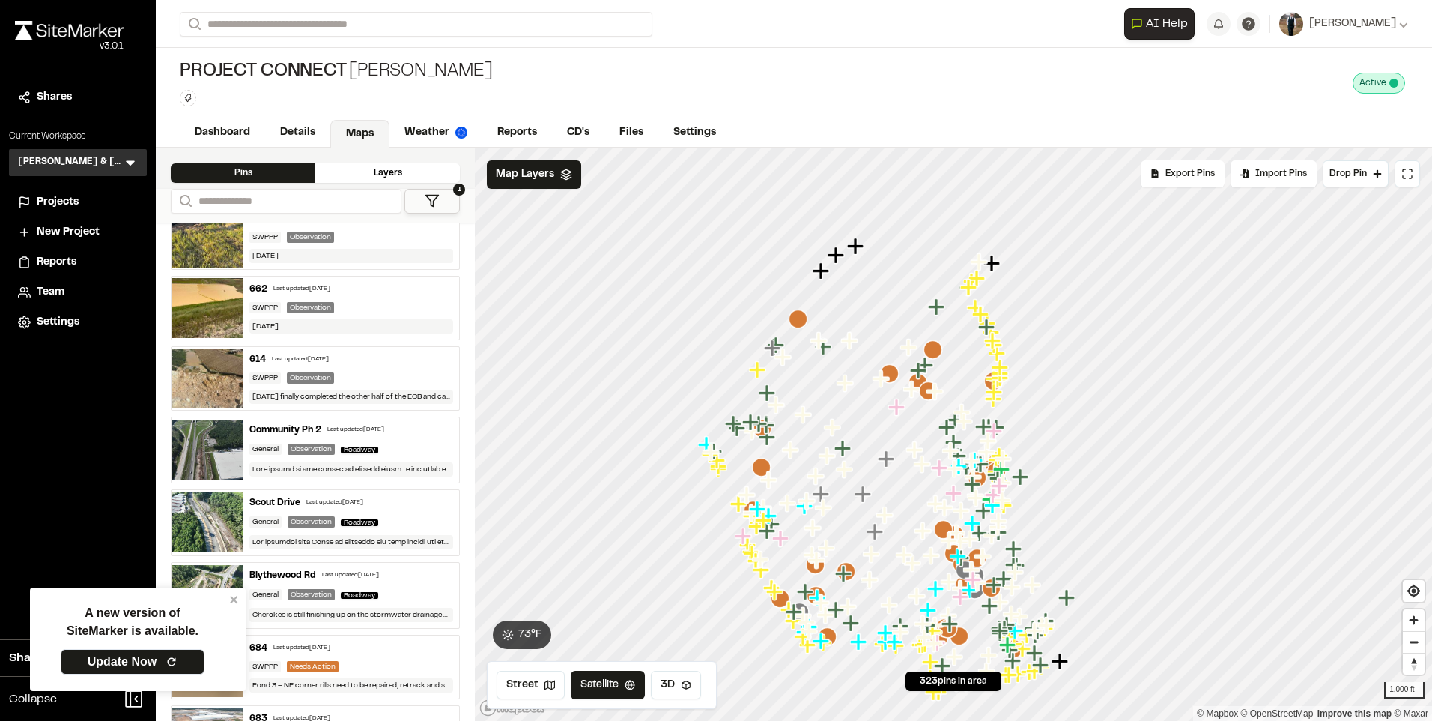
scroll to position [0, 0]
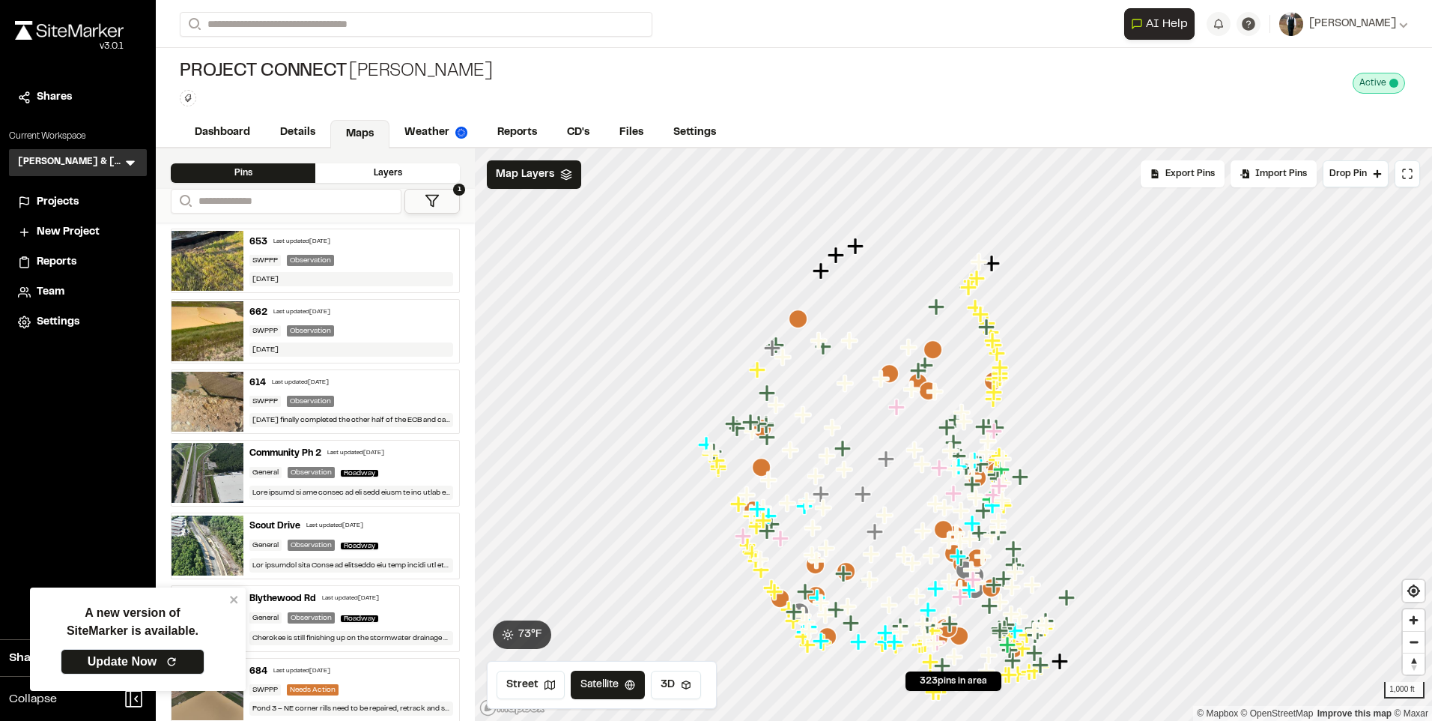
click at [290, 378] on div "Last updated [DATE]" at bounding box center [300, 382] width 57 height 9
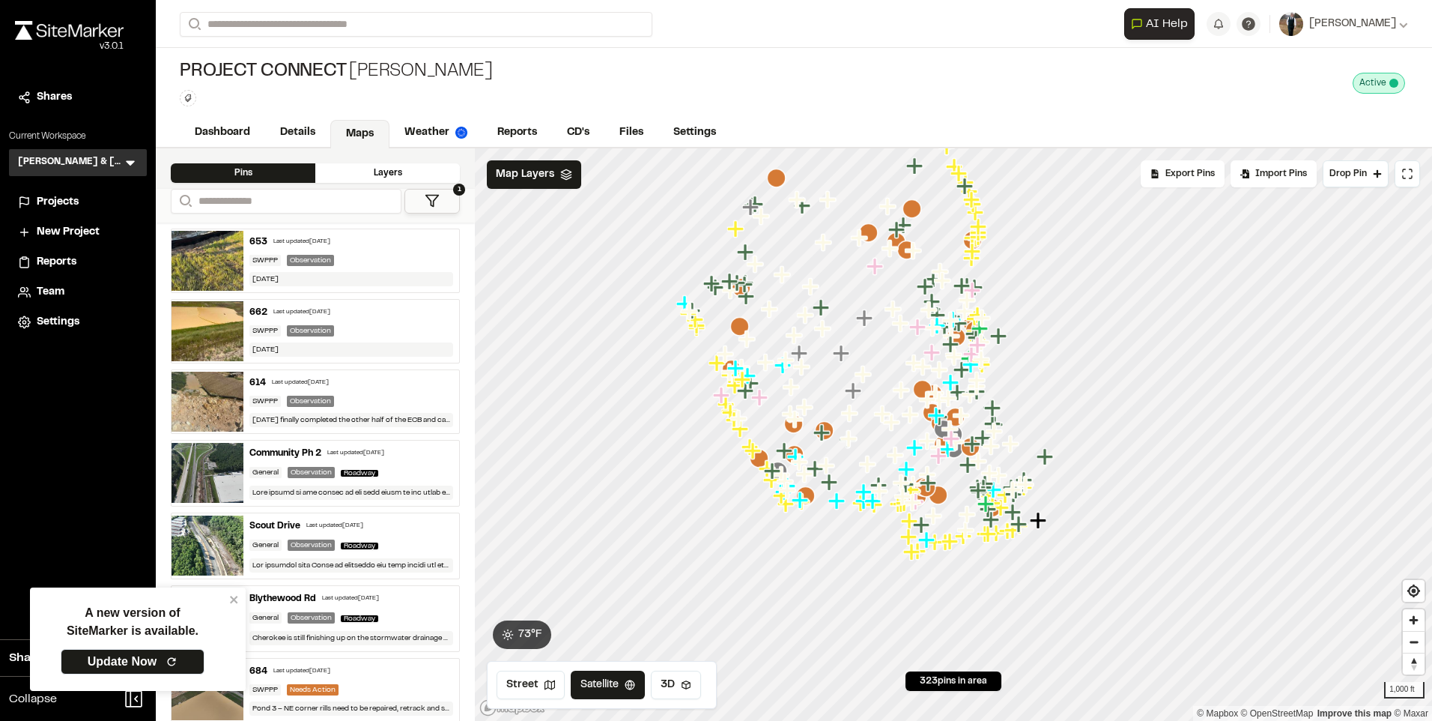
click at [289, 312] on div "Last updated [DATE]" at bounding box center [301, 312] width 57 height 9
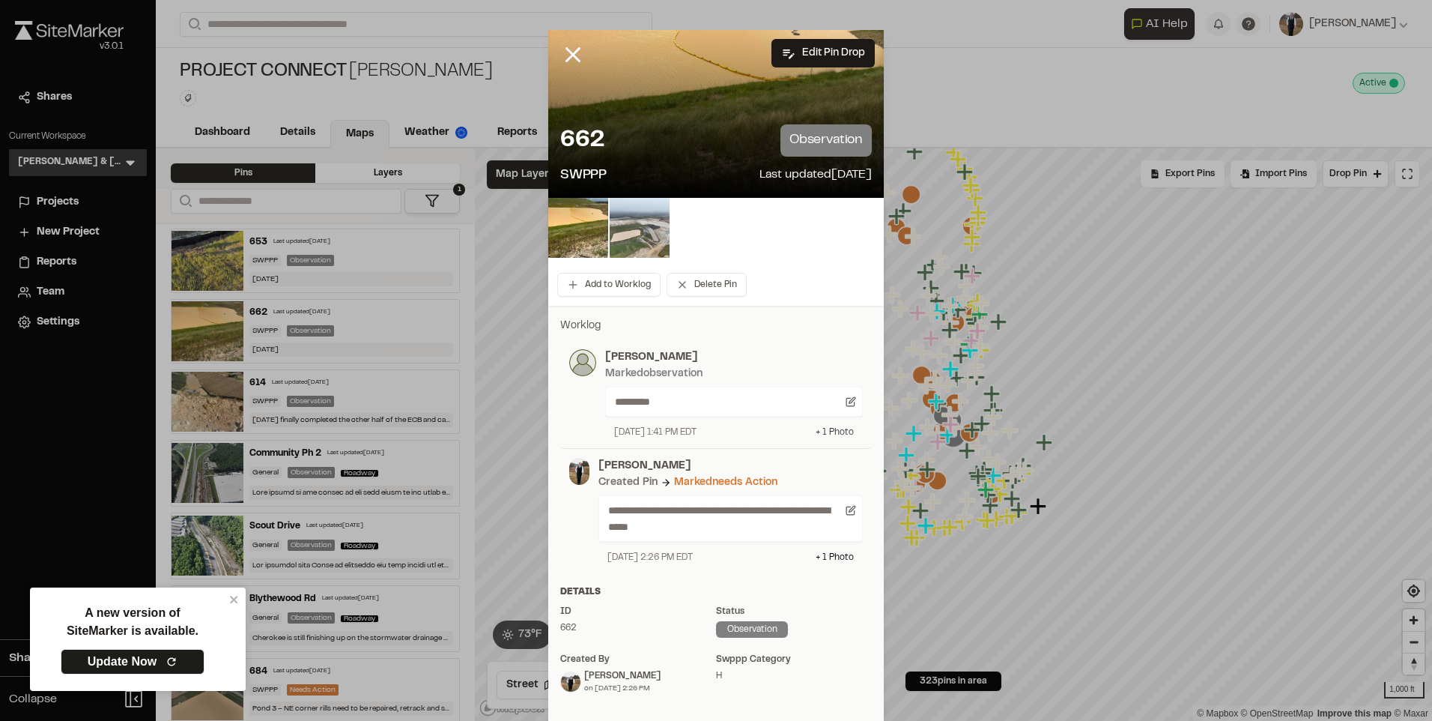
click at [833, 435] on div "+ 1 Photo" at bounding box center [835, 432] width 38 height 13
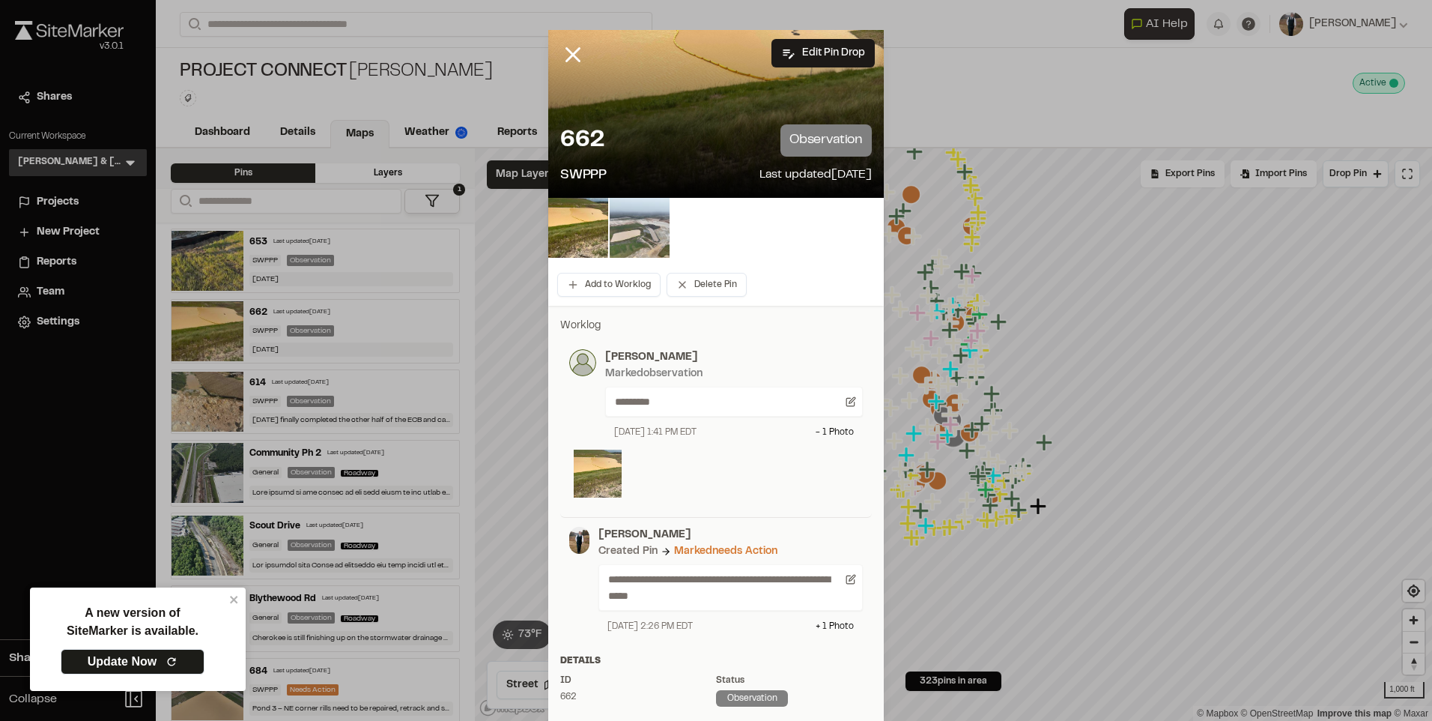
click at [583, 476] on img at bounding box center [598, 473] width 48 height 48
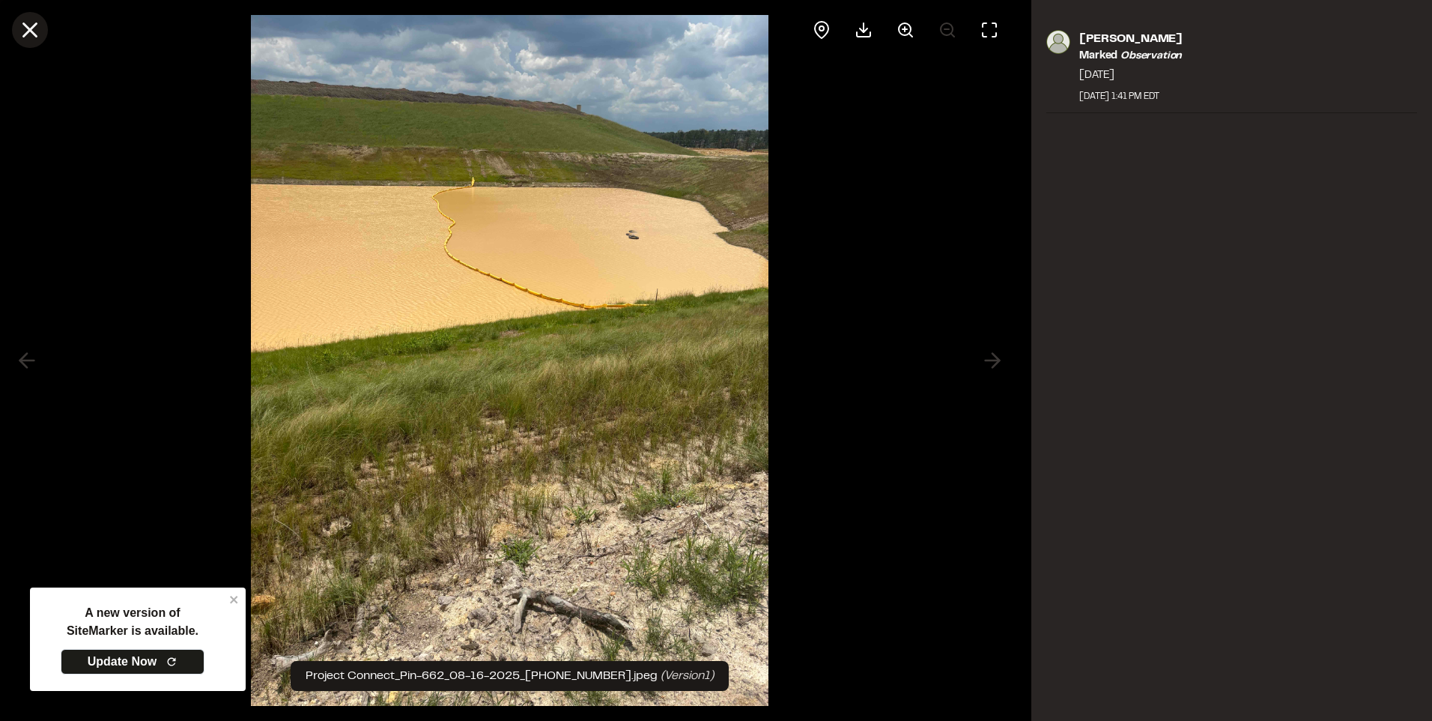
click at [19, 41] on icon at bounding box center [29, 29] width 25 height 25
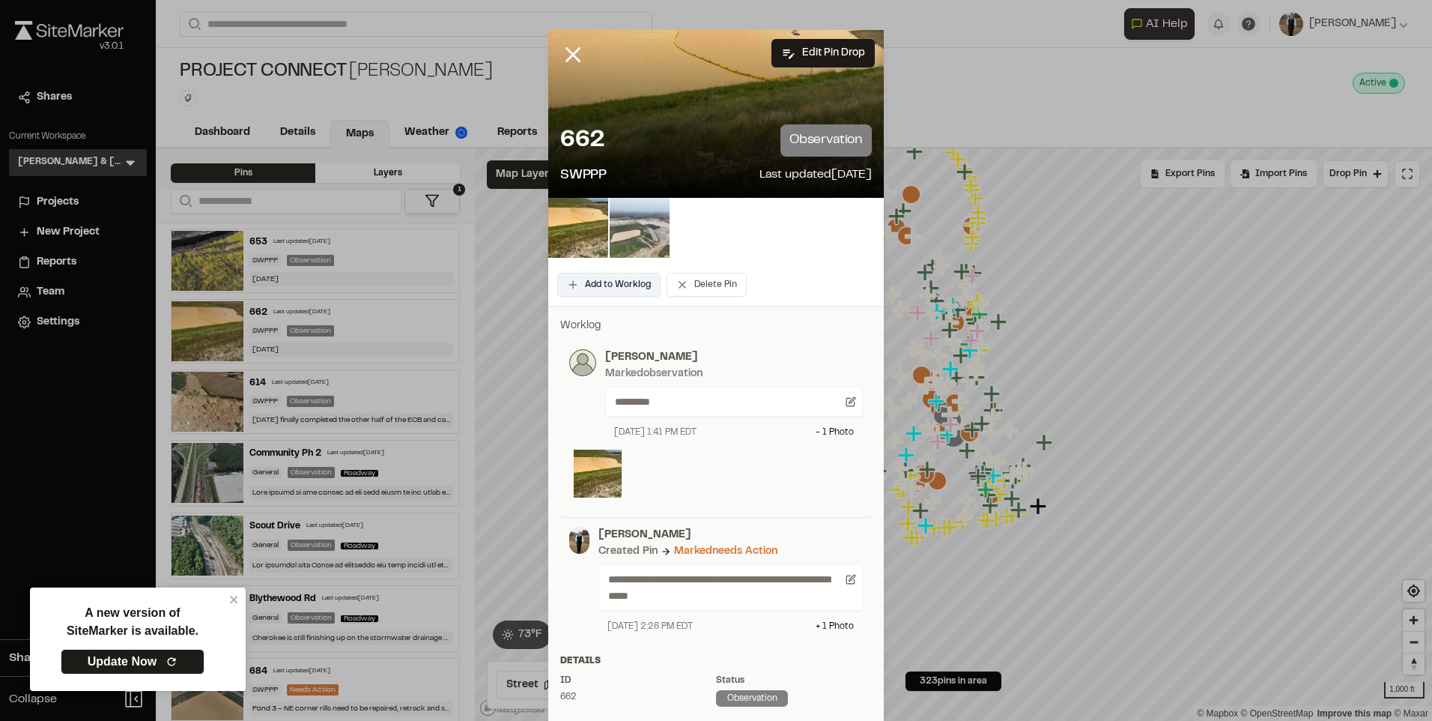
click at [608, 276] on button "Add to Worklog" at bounding box center [608, 285] width 103 height 24
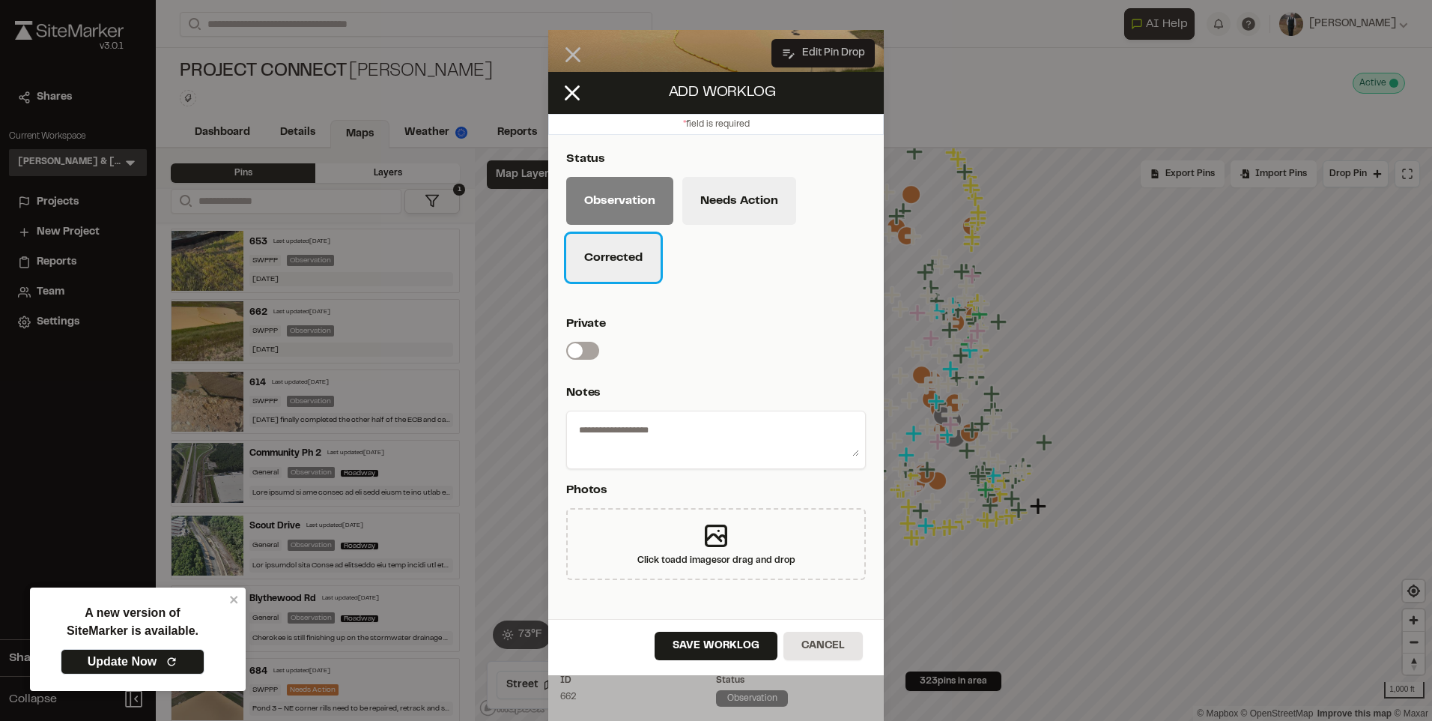
click at [611, 256] on button "Corrected" at bounding box center [613, 258] width 94 height 48
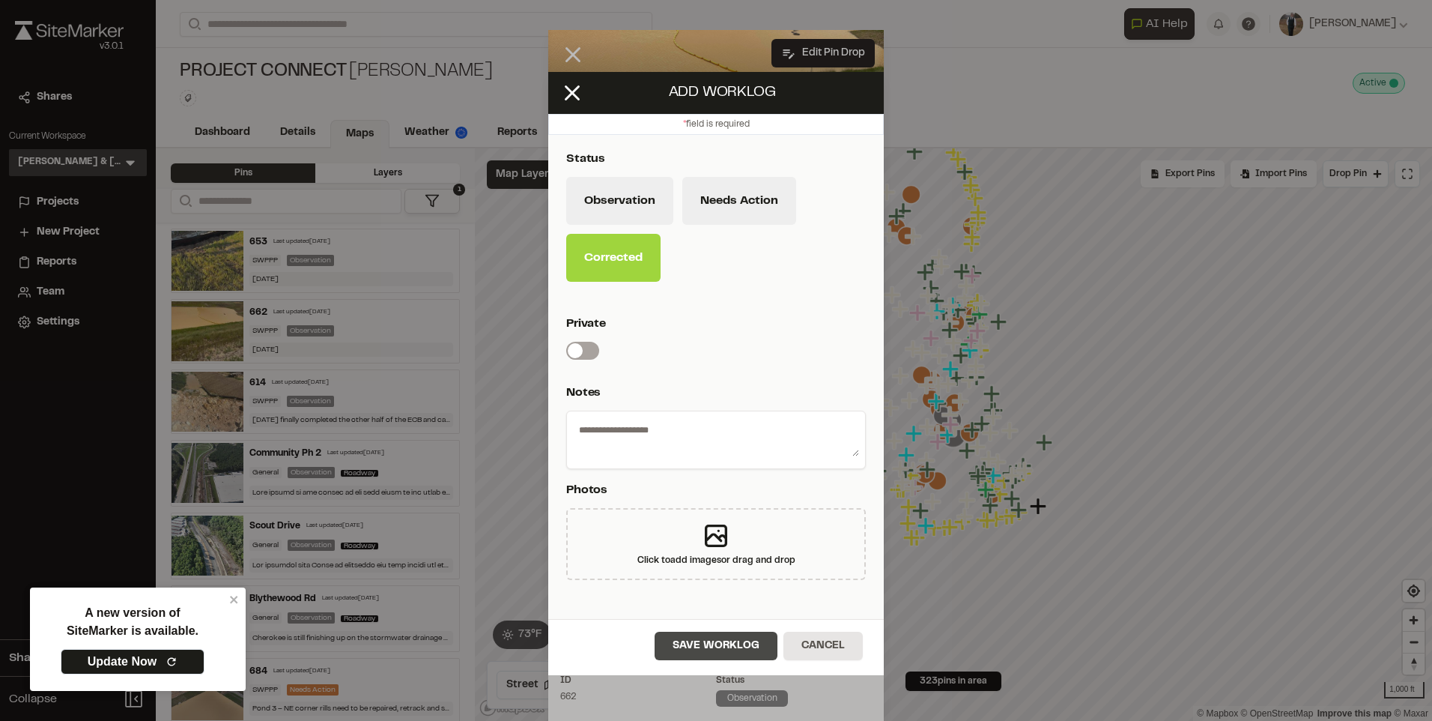
click at [693, 640] on button "Save Worklog" at bounding box center [716, 646] width 123 height 28
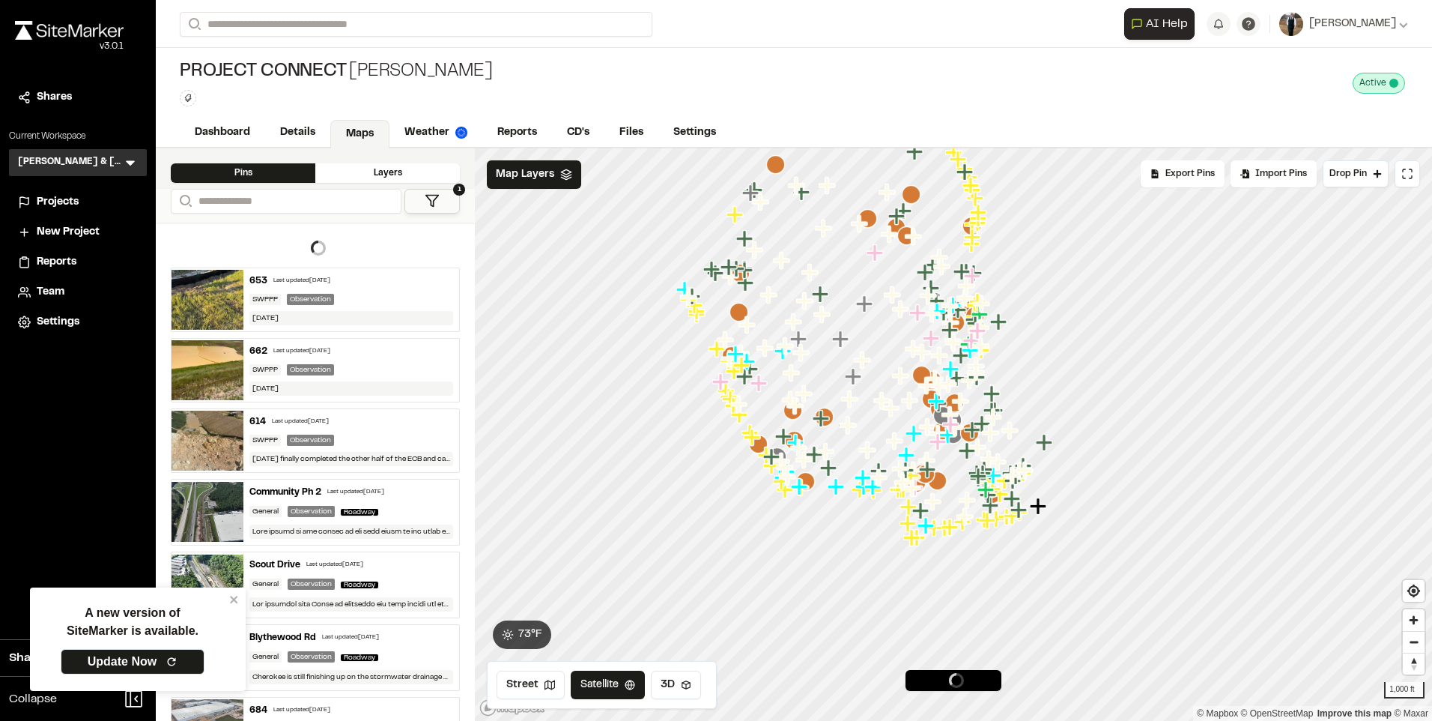
click at [309, 311] on div "[DATE]" at bounding box center [351, 318] width 204 height 14
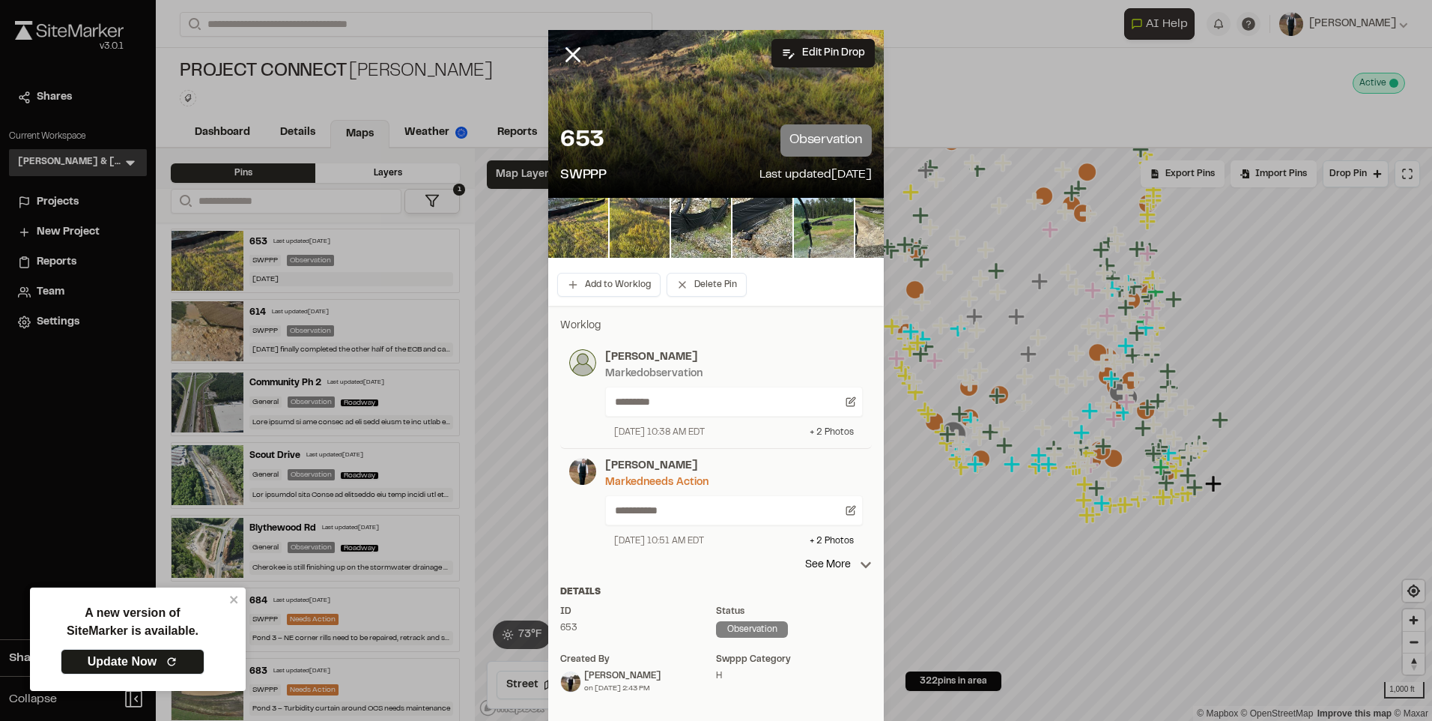
click at [820, 431] on div "+ 2 Photo s" at bounding box center [832, 432] width 44 height 13
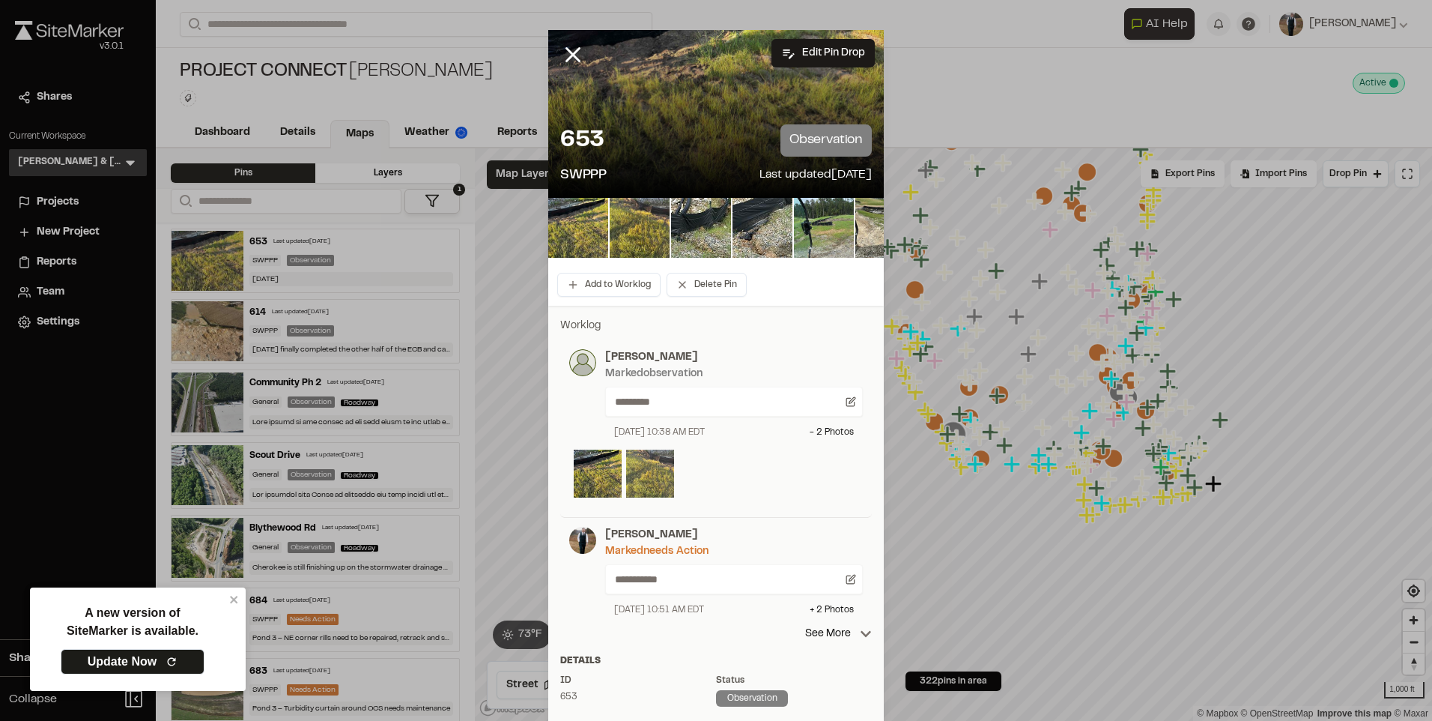
click at [655, 477] on img at bounding box center [650, 473] width 48 height 48
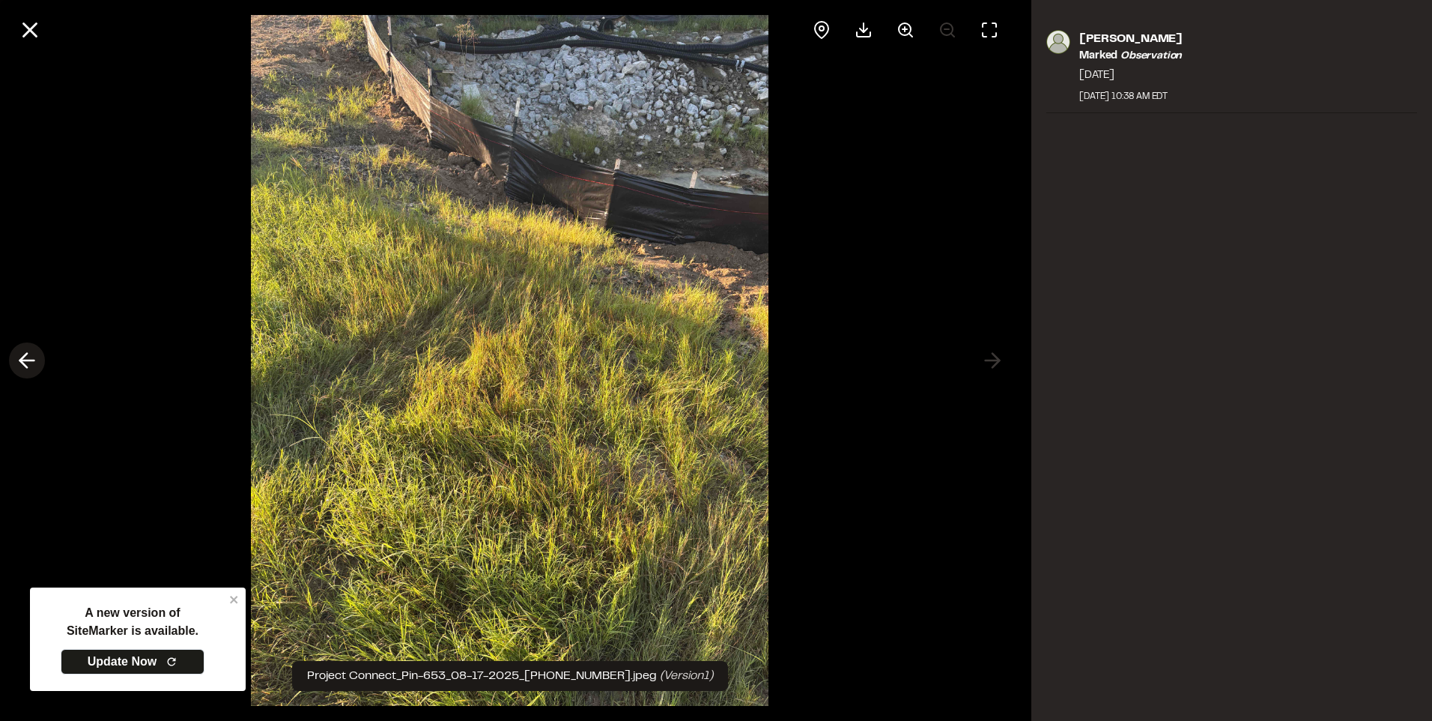
click at [25, 362] on icon at bounding box center [27, 360] width 24 height 25
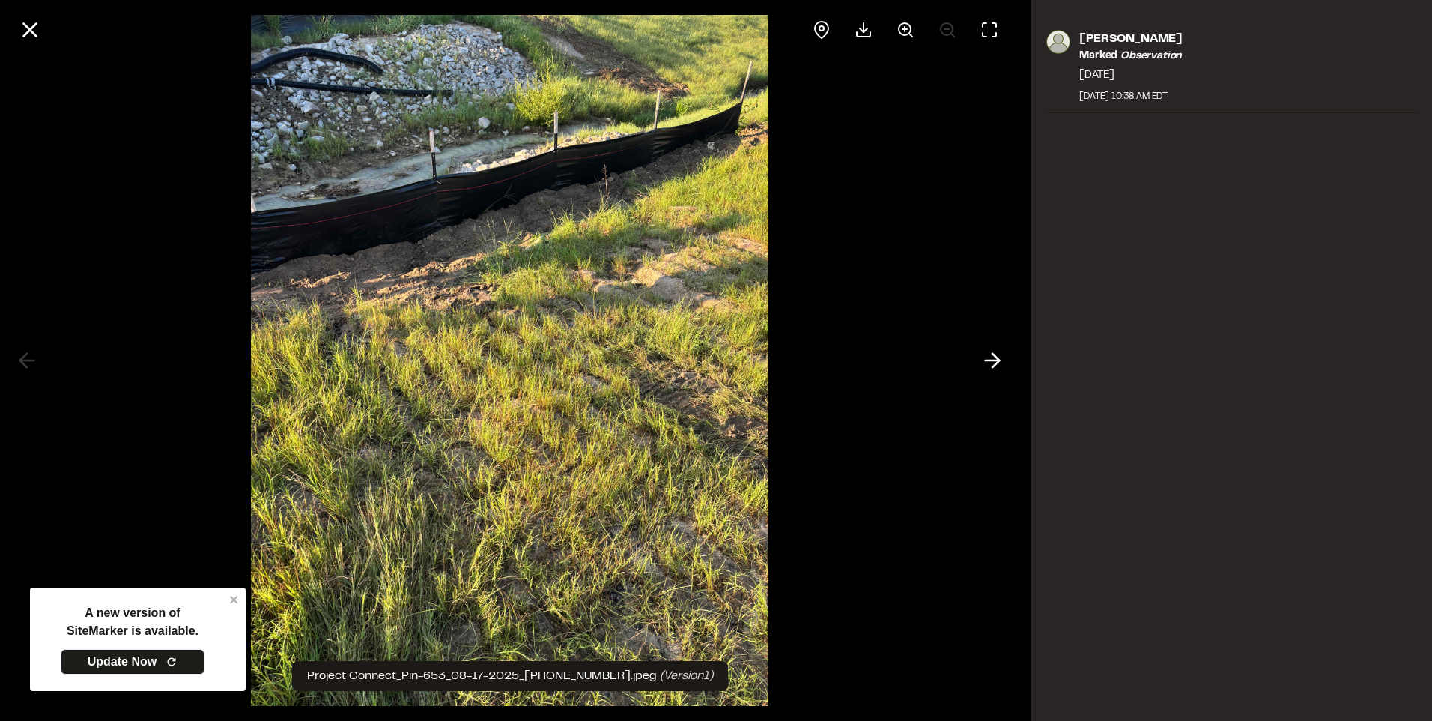
click at [984, 360] on icon at bounding box center [993, 360] width 24 height 25
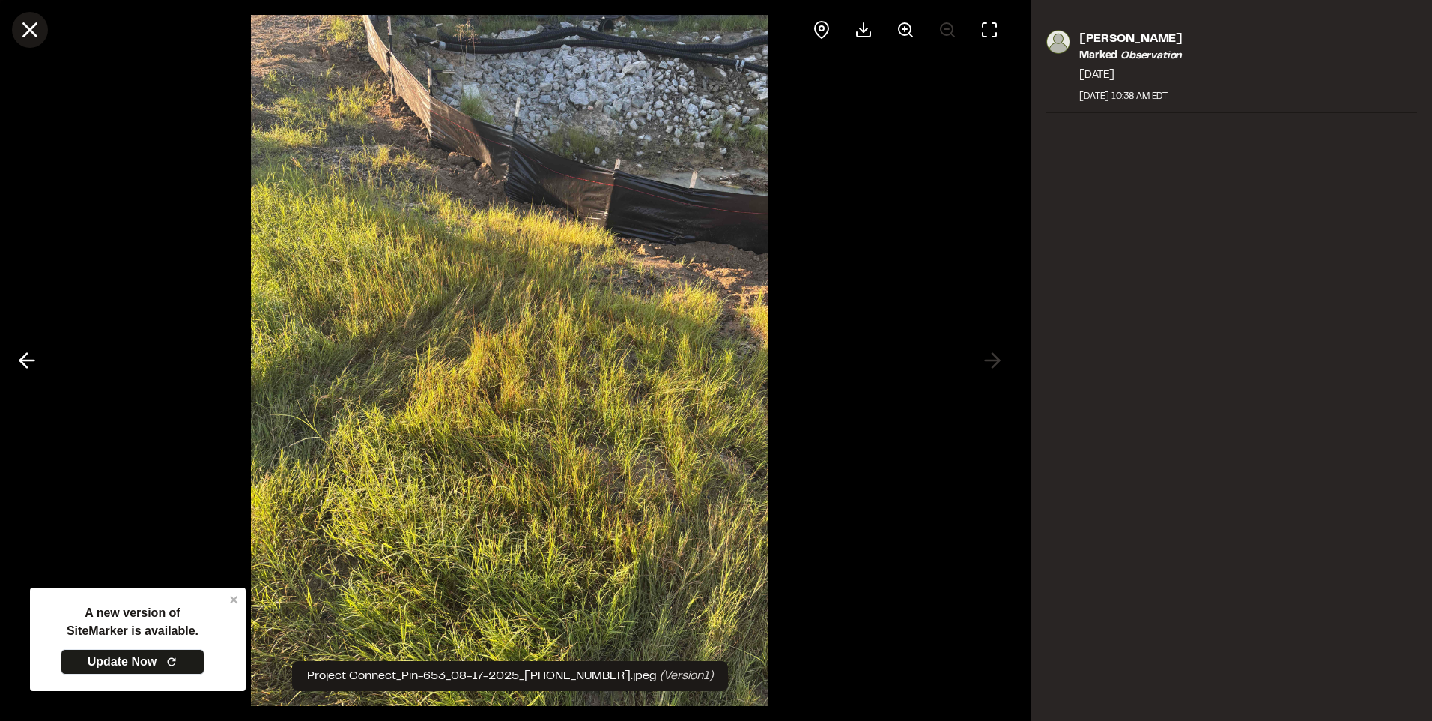
click at [43, 33] on button at bounding box center [30, 30] width 36 height 36
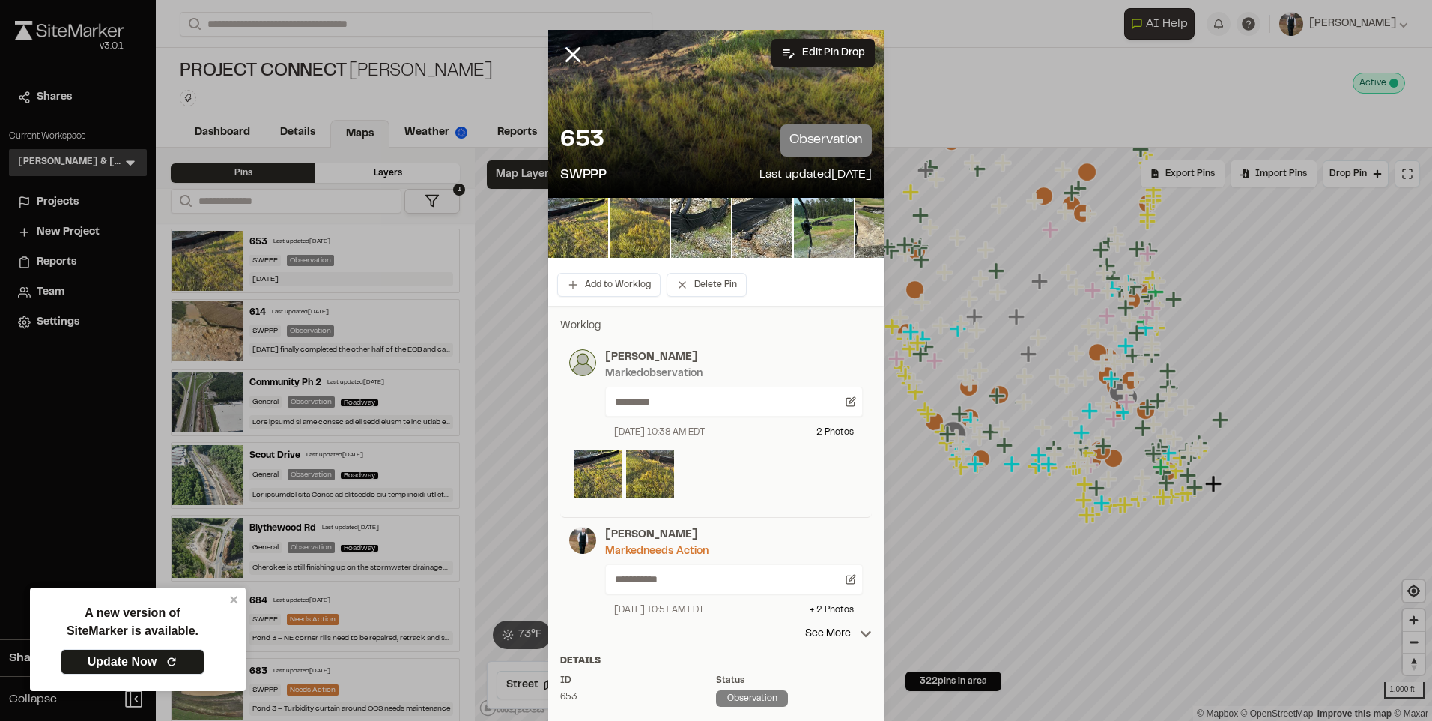
click at [623, 297] on div "Add to Worklog Delete Pin" at bounding box center [716, 285] width 336 height 42
click at [620, 290] on button "Add to Worklog" at bounding box center [608, 285] width 103 height 24
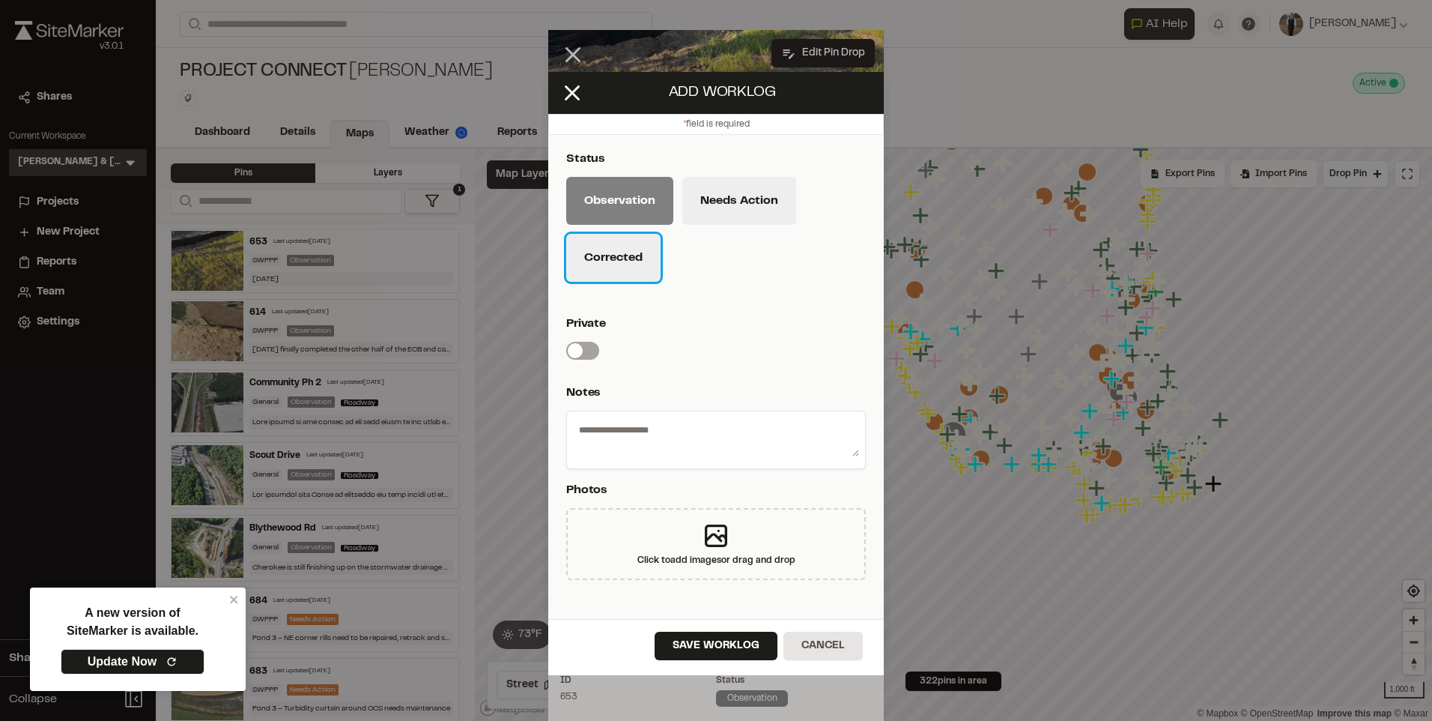
click at [625, 250] on button "Corrected" at bounding box center [613, 258] width 94 height 48
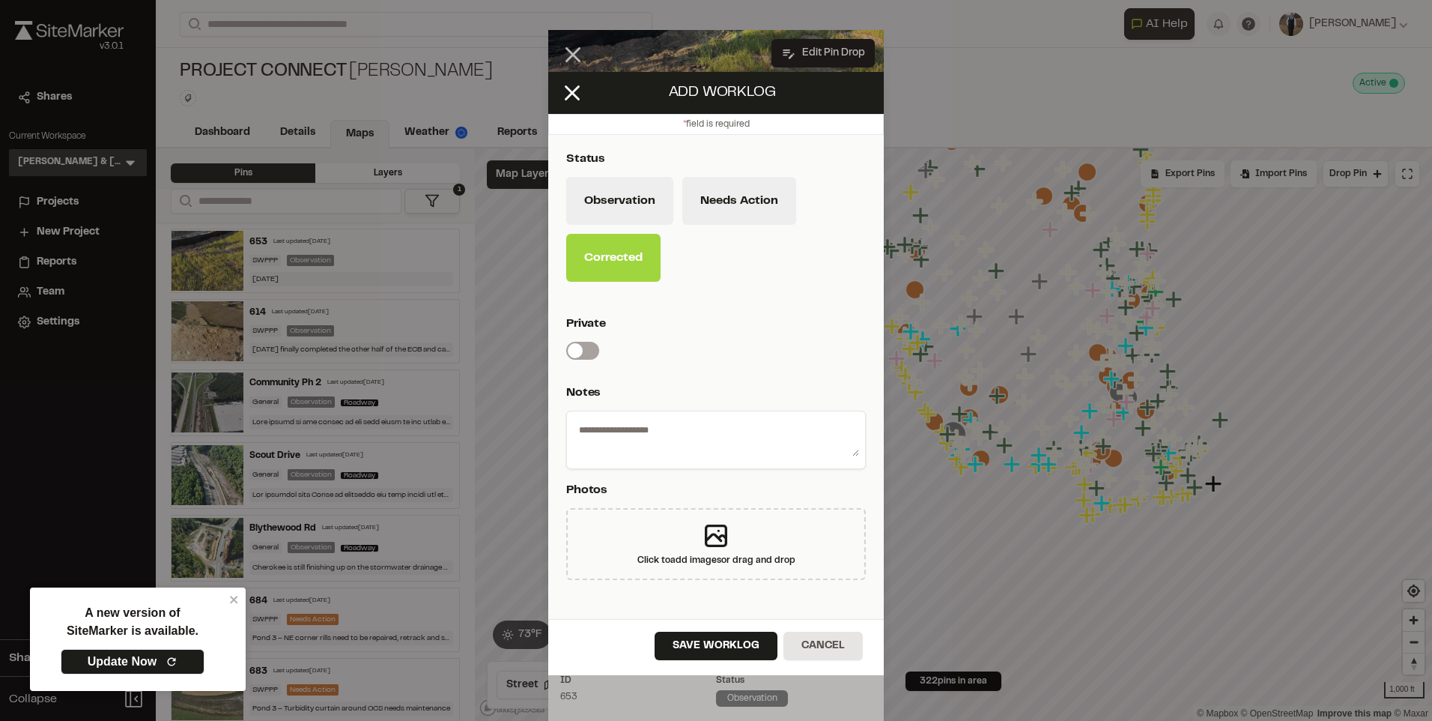
click at [714, 626] on div "Save Worklog Cancel" at bounding box center [716, 647] width 336 height 56
click at [706, 635] on button "Save Worklog" at bounding box center [716, 646] width 123 height 28
